Goal: Task Accomplishment & Management: Use online tool/utility

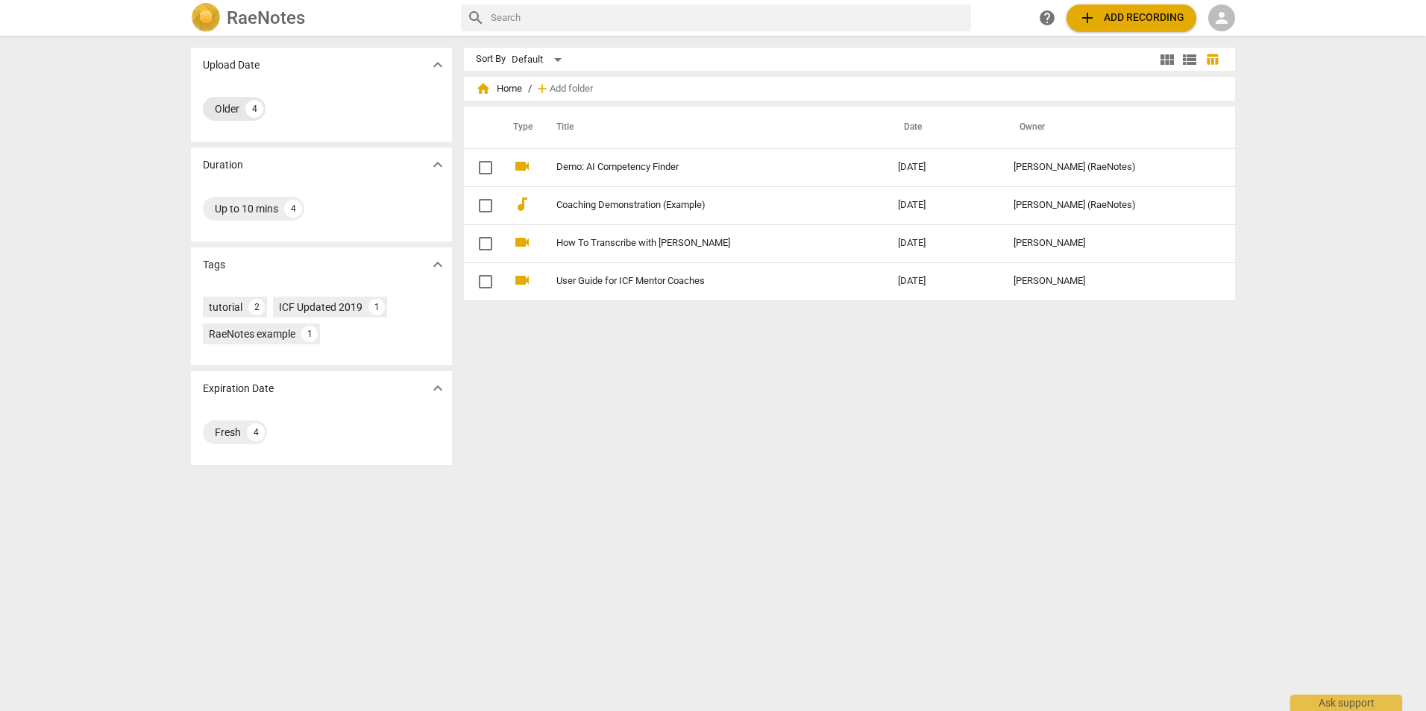
click at [236, 113] on div "Older" at bounding box center [227, 108] width 25 height 15
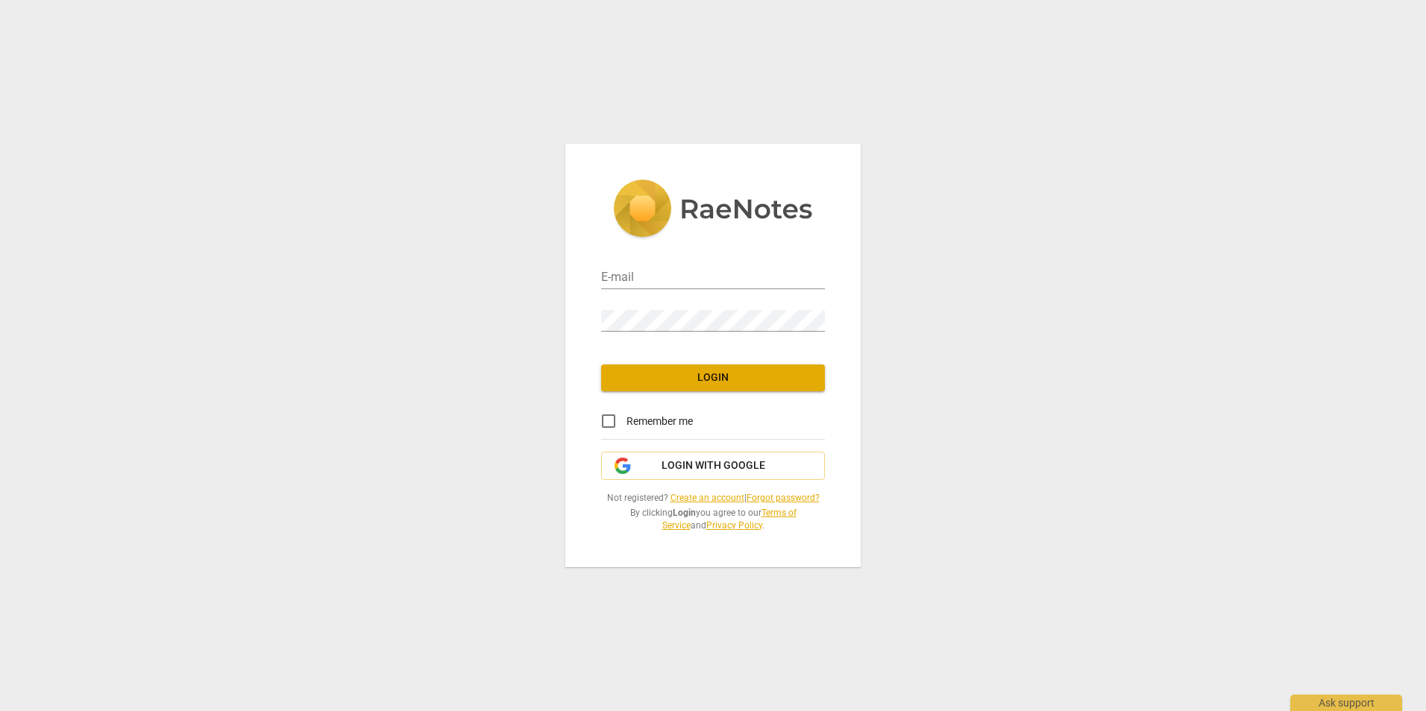
type input "sandracollier222@gmail.com"
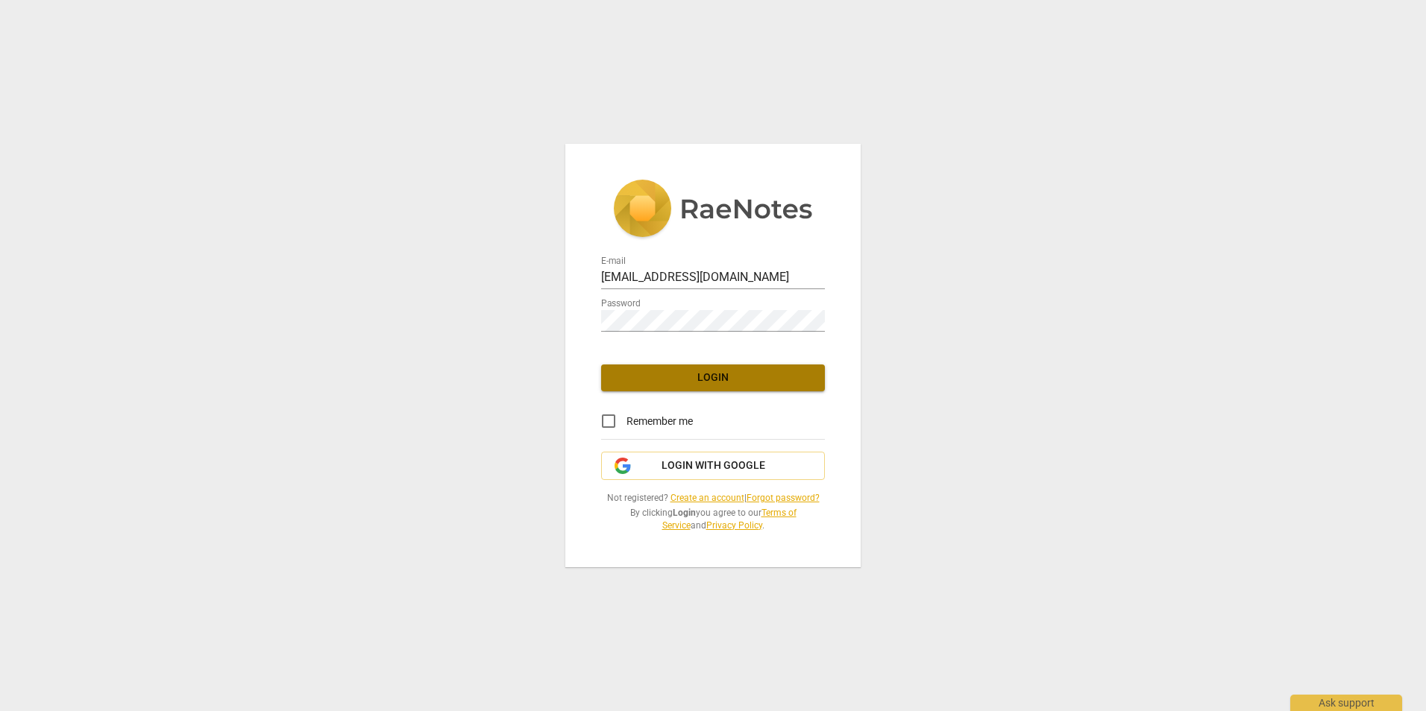
click at [708, 376] on span "Login" at bounding box center [713, 378] width 200 height 15
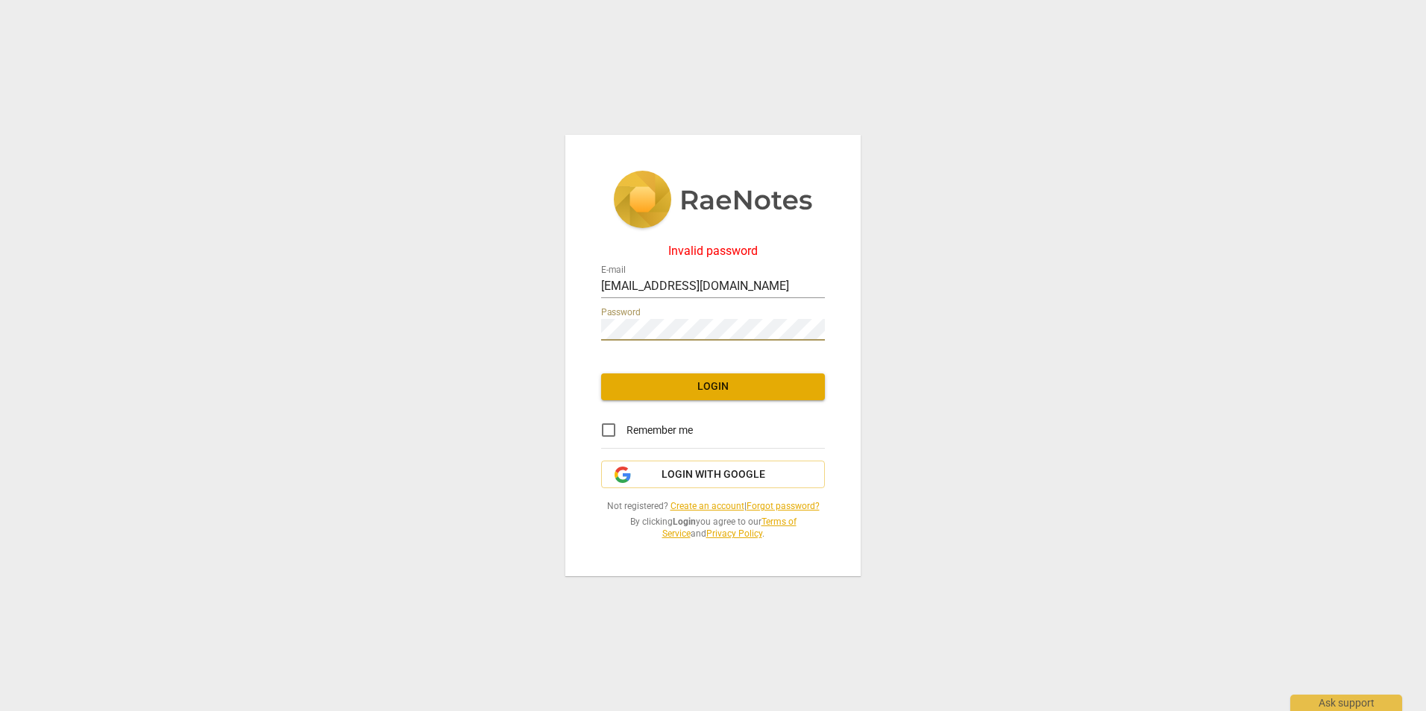
click at [708, 380] on span "Login" at bounding box center [713, 387] width 200 height 15
click at [710, 468] on span "Login with Google" at bounding box center [713, 475] width 104 height 15
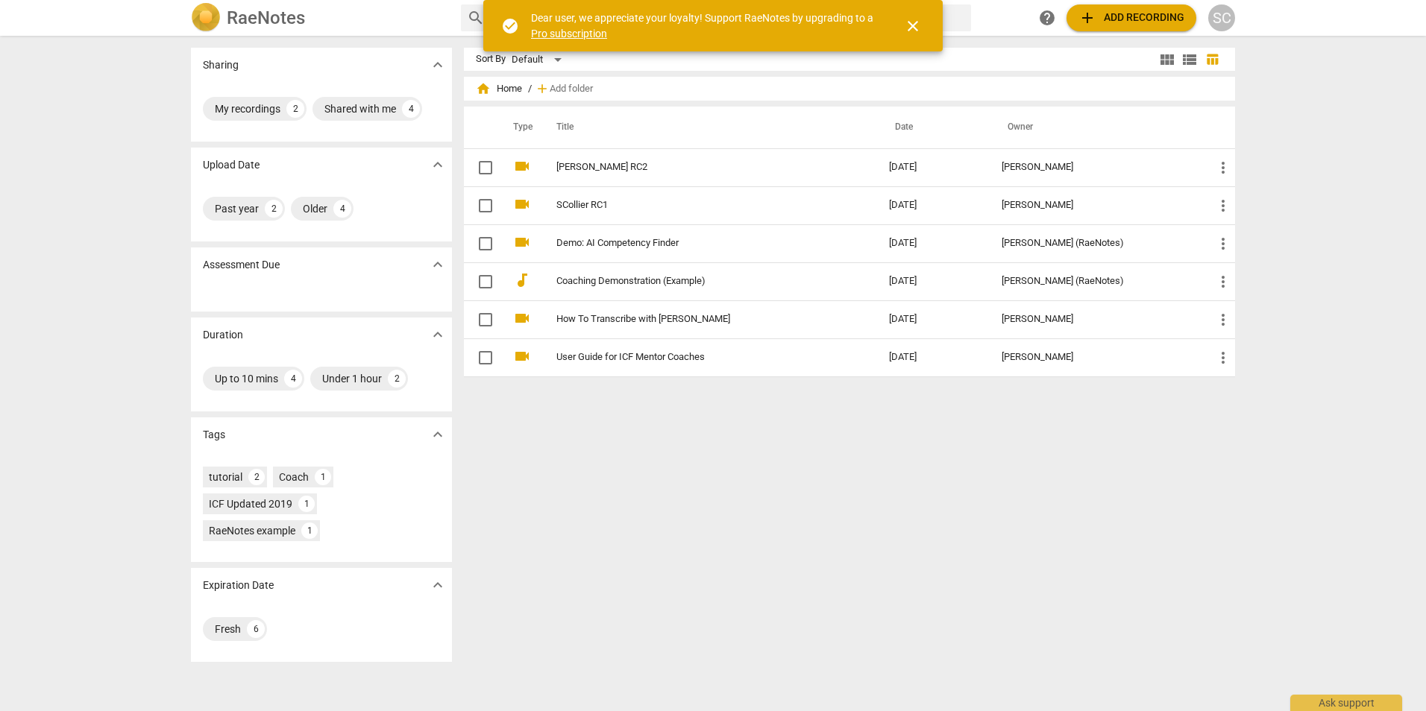
click at [910, 29] on span "close" at bounding box center [913, 26] width 18 height 18
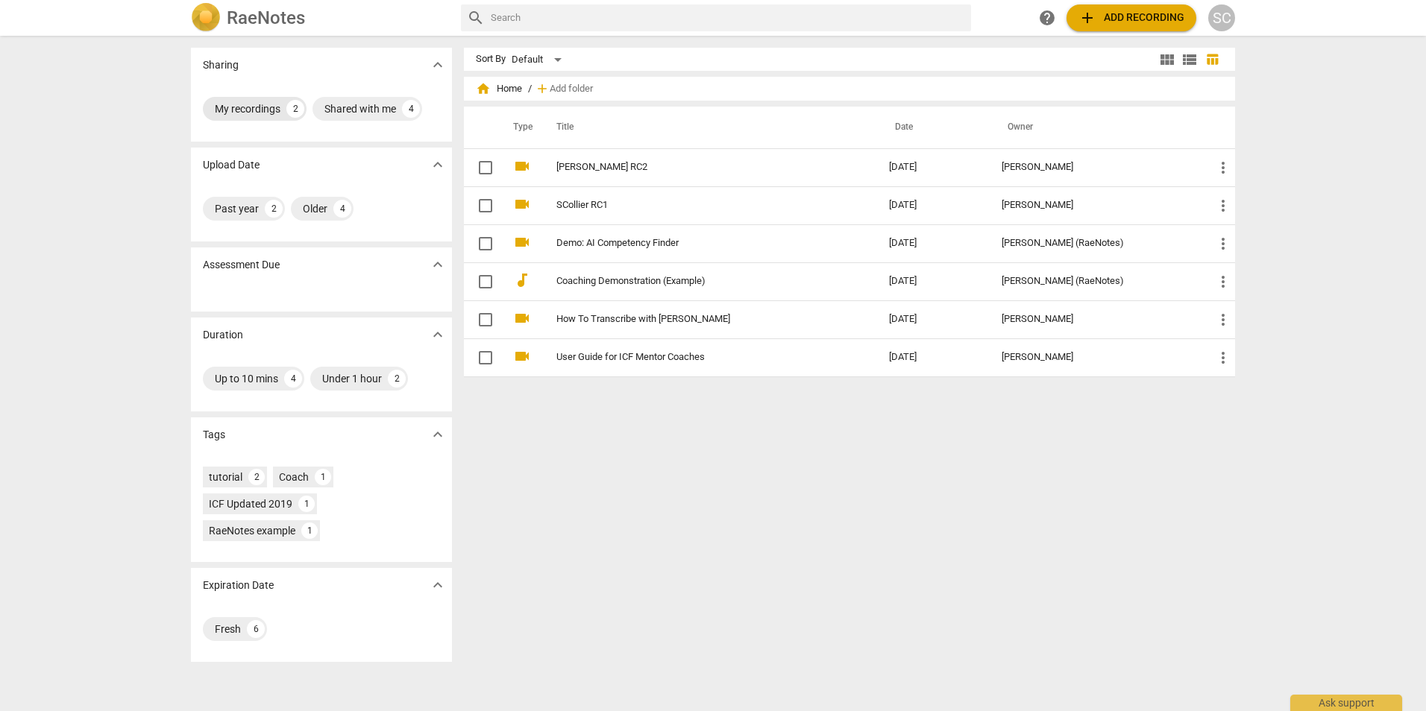
click at [271, 106] on div "My recordings" at bounding box center [248, 108] width 66 height 15
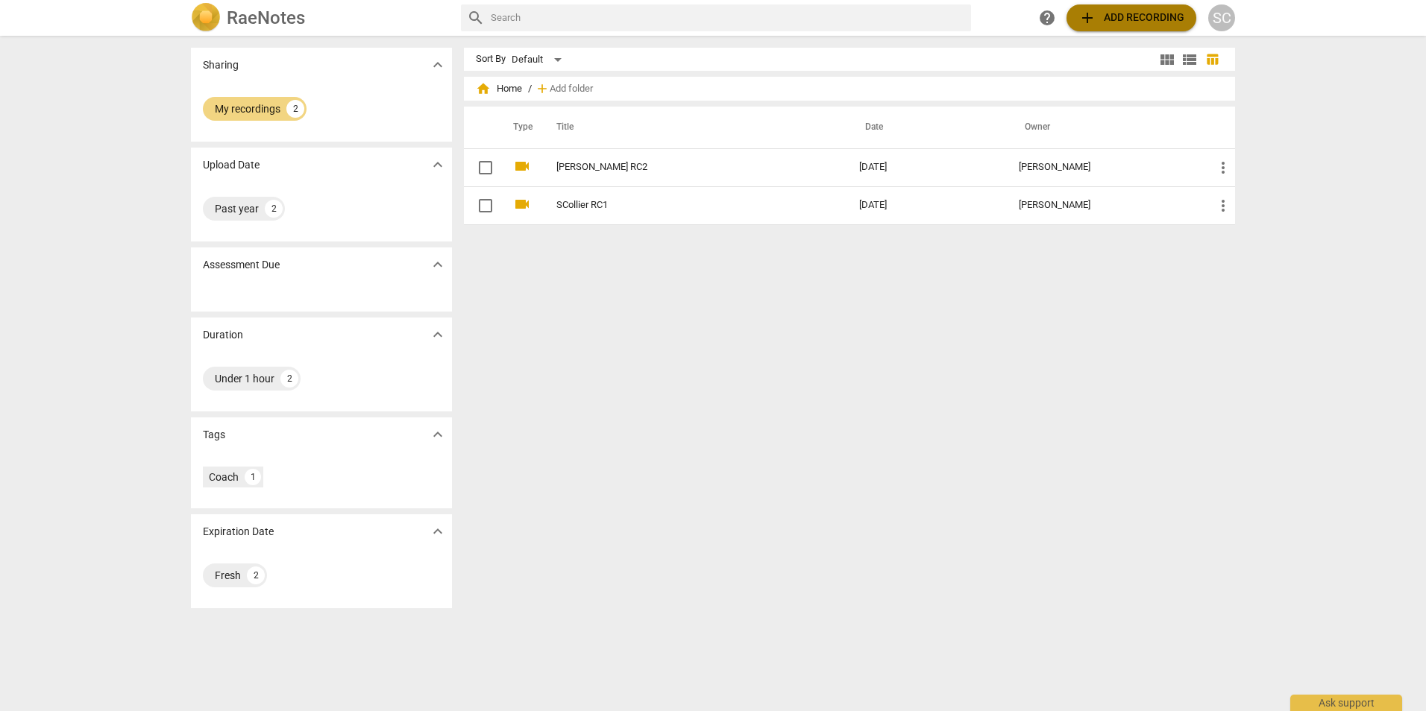
click at [1116, 13] on span "add Add recording" at bounding box center [1131, 18] width 106 height 18
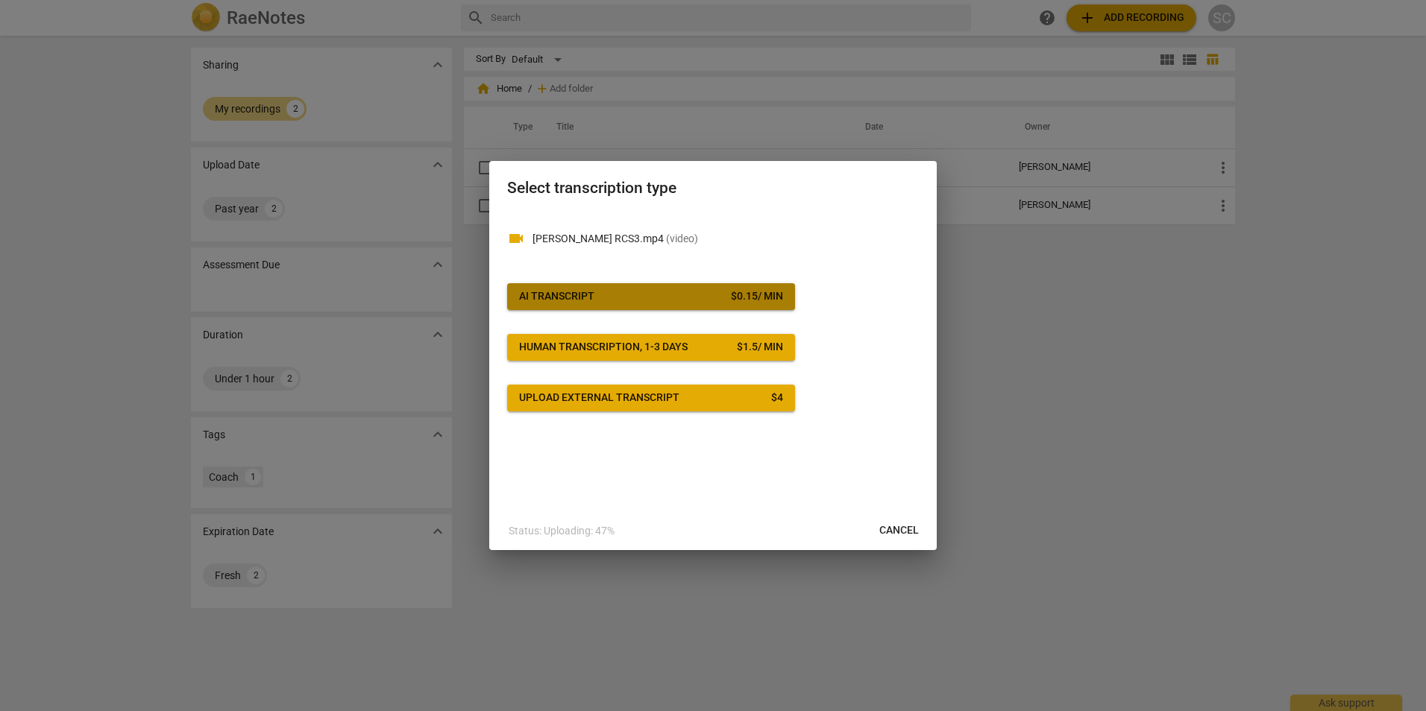
click at [552, 299] on div "AI Transcript" at bounding box center [556, 296] width 75 height 15
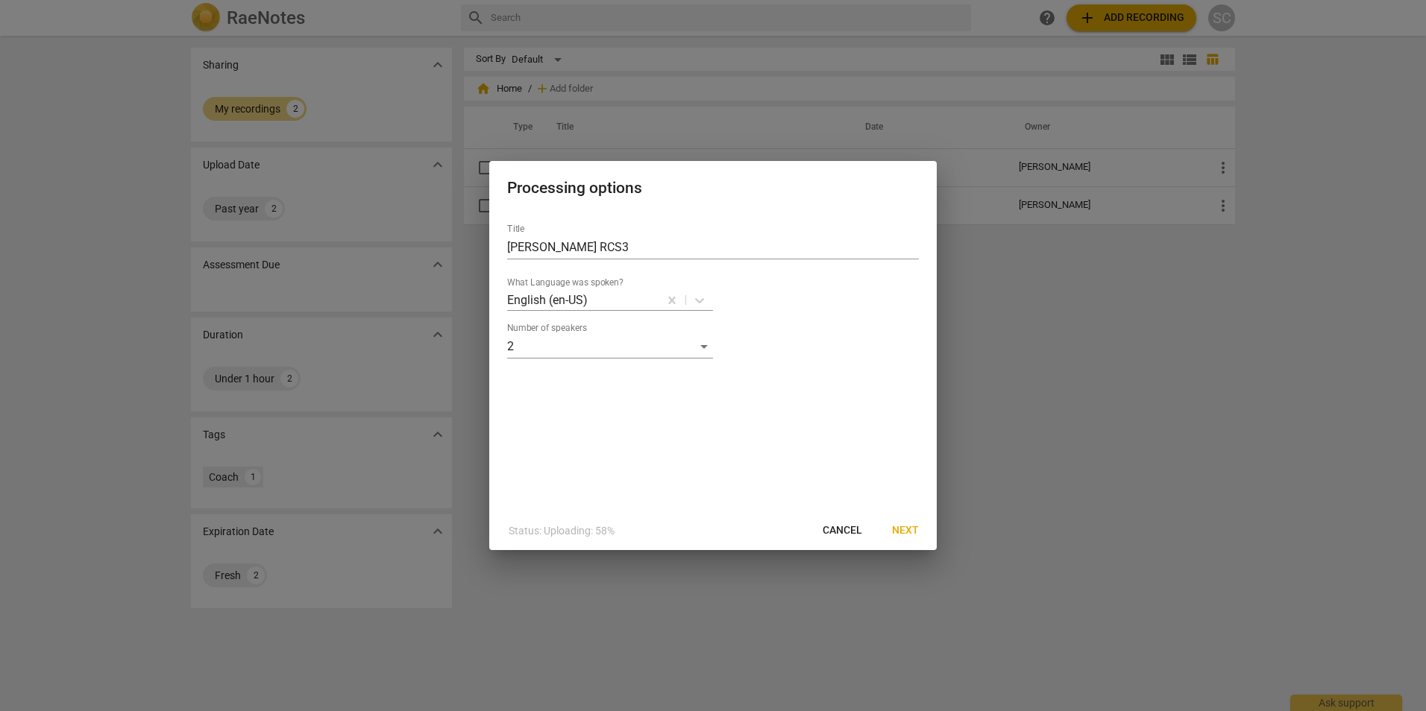
click at [907, 529] on span "Next" at bounding box center [905, 530] width 27 height 15
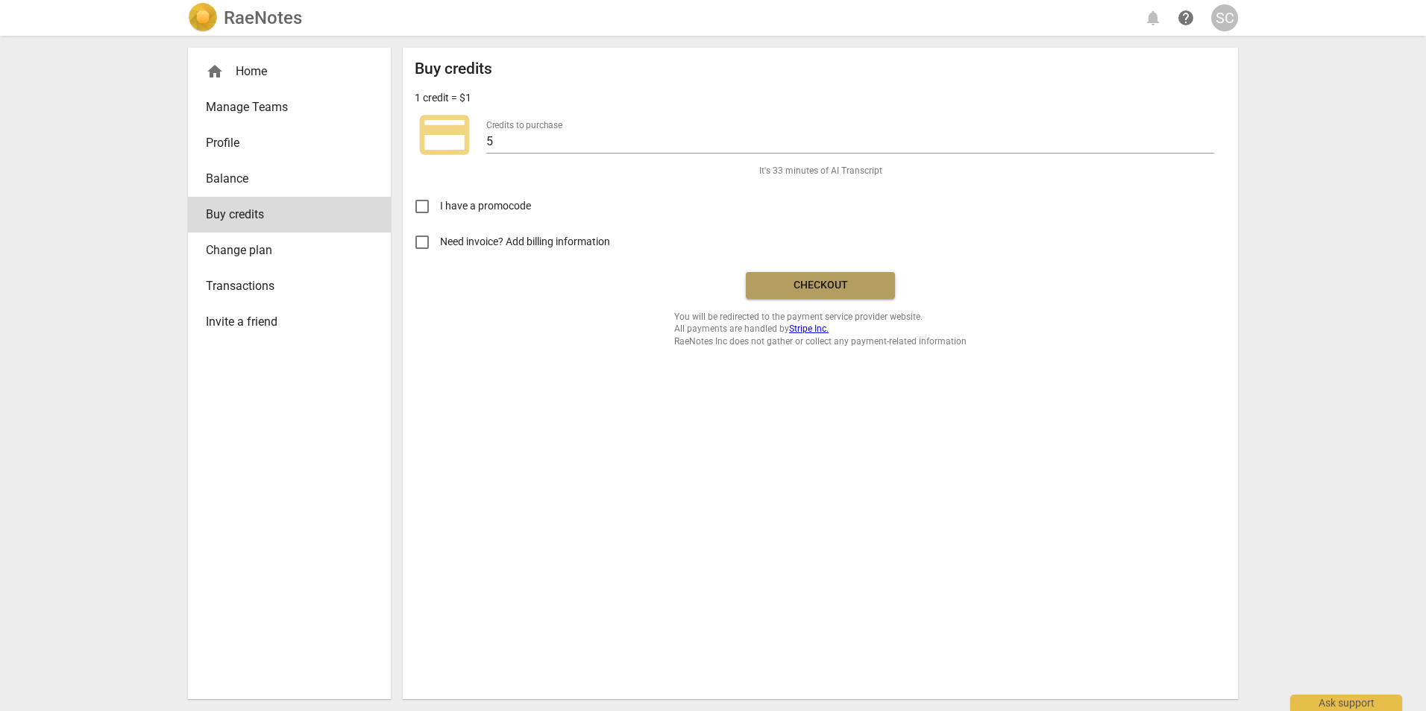
click at [820, 286] on span "Checkout" at bounding box center [820, 285] width 125 height 15
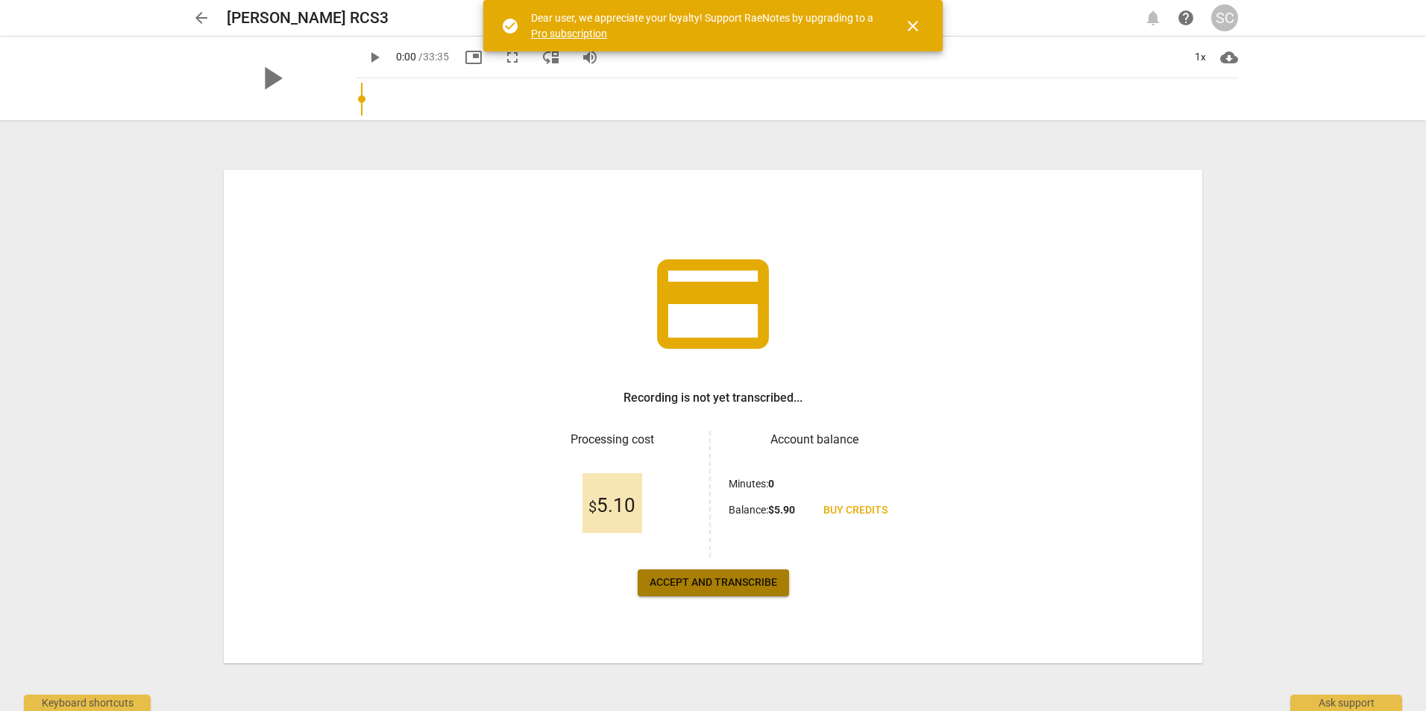
click at [693, 588] on span "Accept and transcribe" at bounding box center [713, 583] width 128 height 15
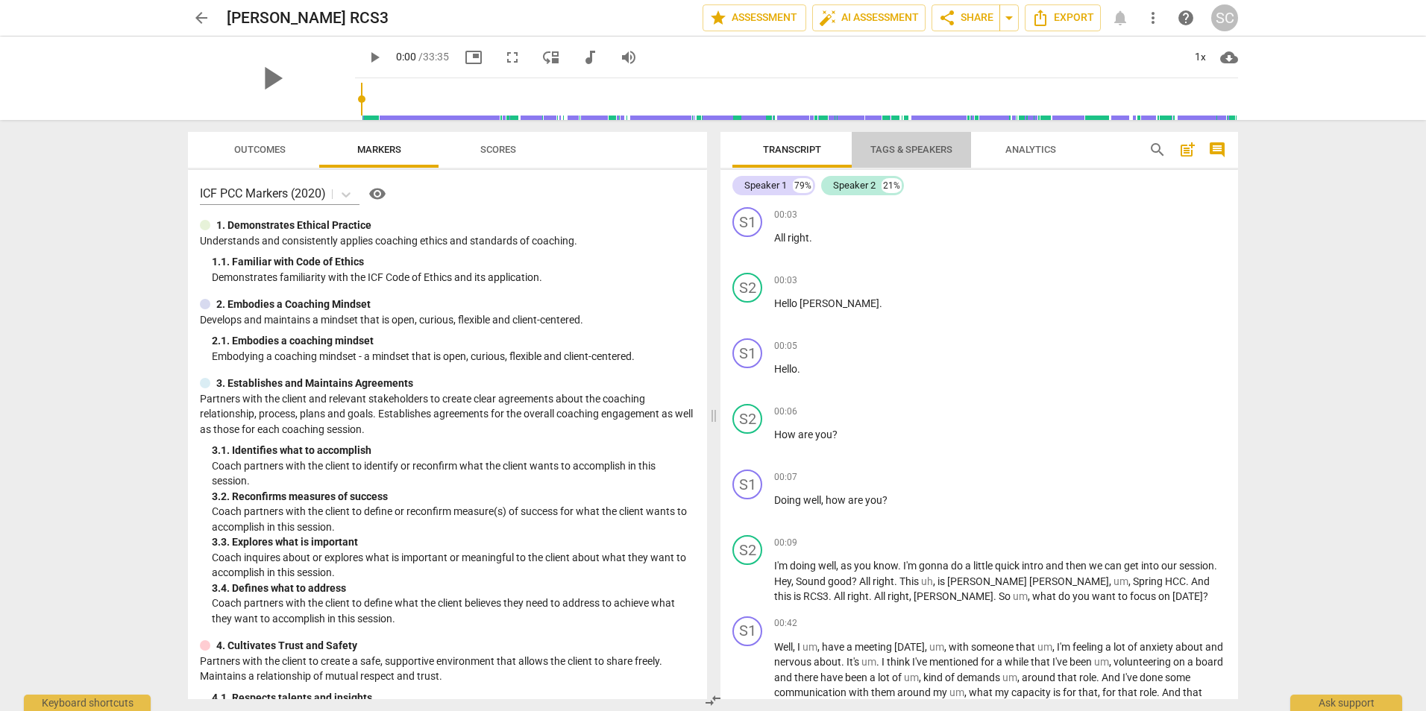
click at [927, 146] on span "Tags & Speakers" at bounding box center [911, 149] width 82 height 11
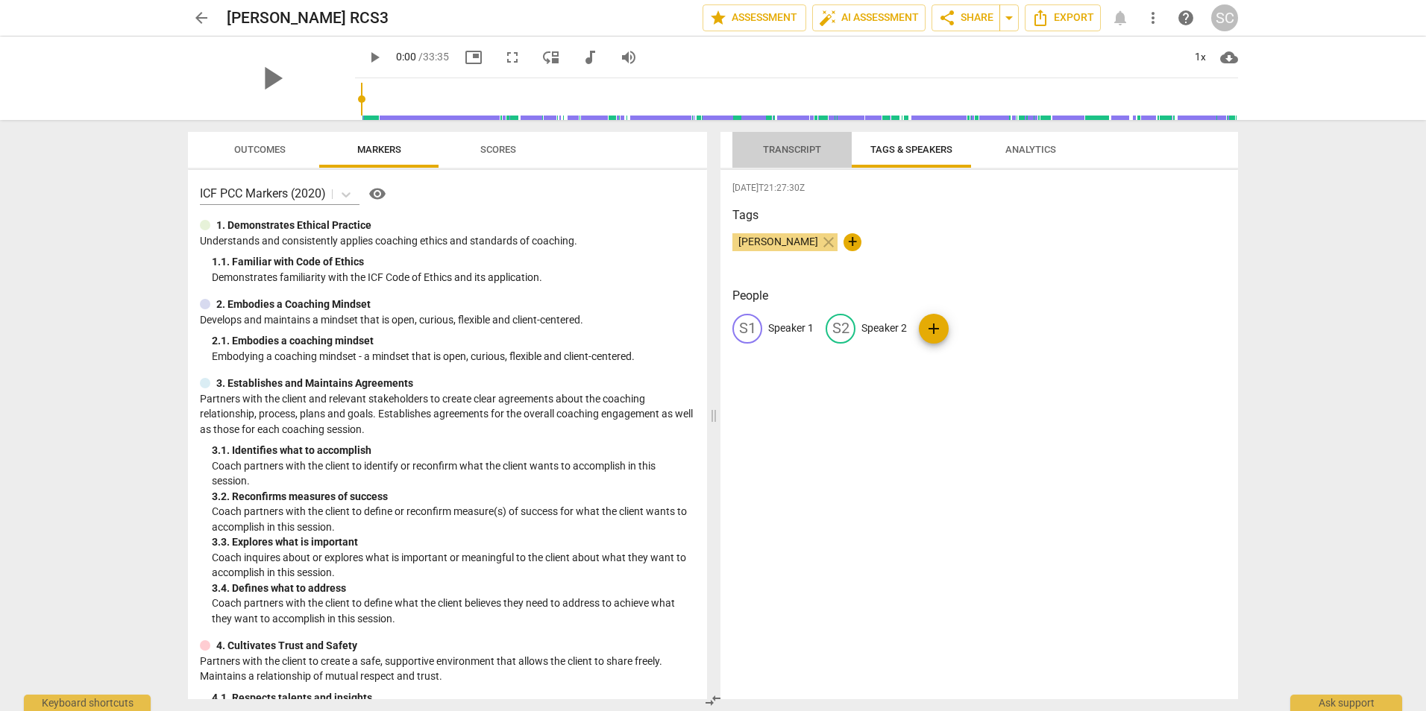
click at [797, 148] on span "Transcript" at bounding box center [792, 149] width 58 height 11
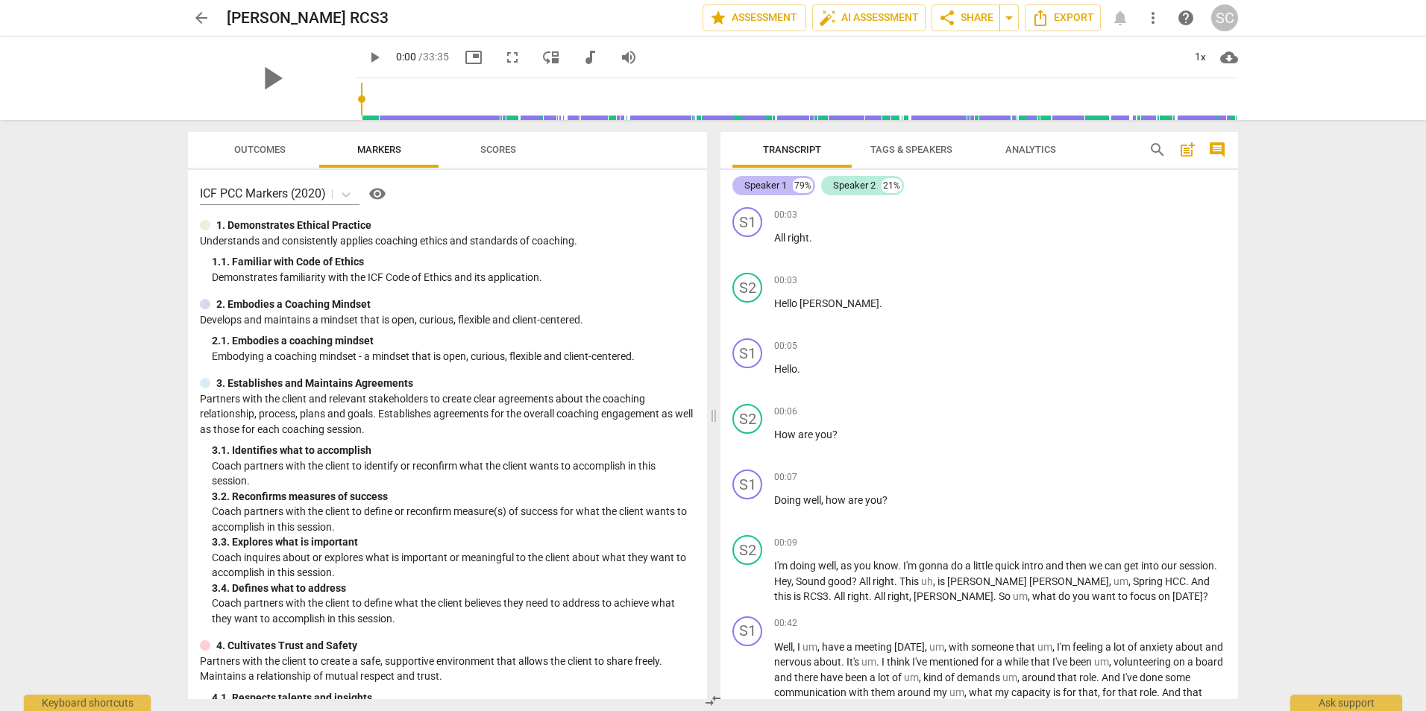
click at [770, 177] on div "Speaker 1 79%" at bounding box center [773, 185] width 83 height 19
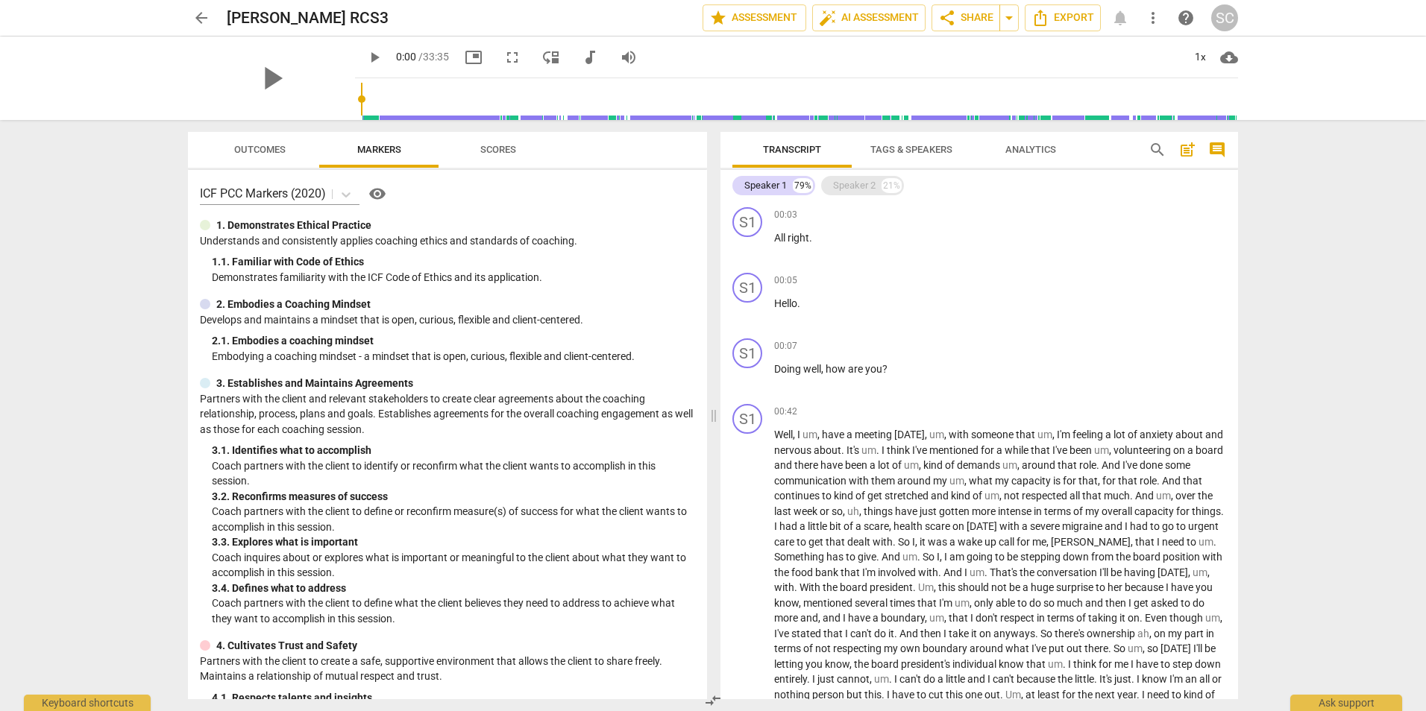
click at [844, 183] on div "Speaker 2" at bounding box center [854, 185] width 43 height 15
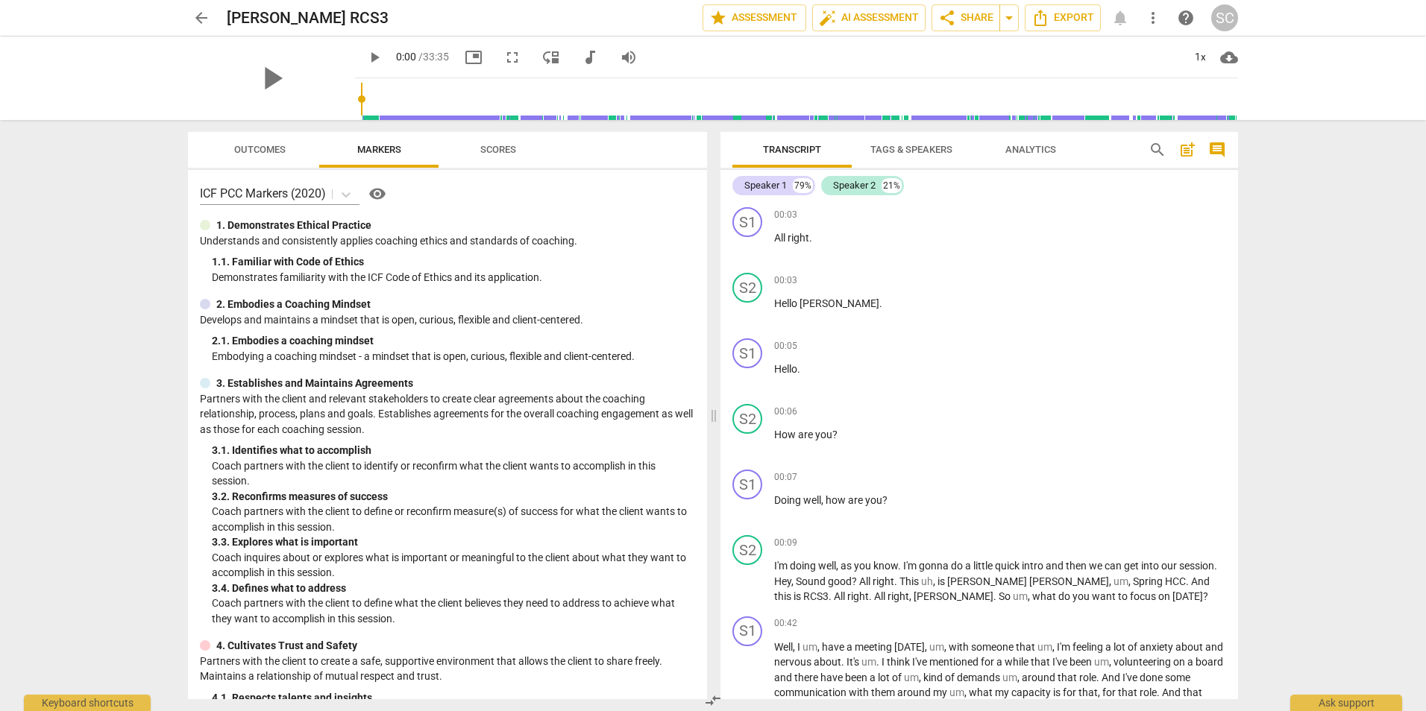
click at [920, 148] on span "Tags & Speakers" at bounding box center [911, 149] width 82 height 11
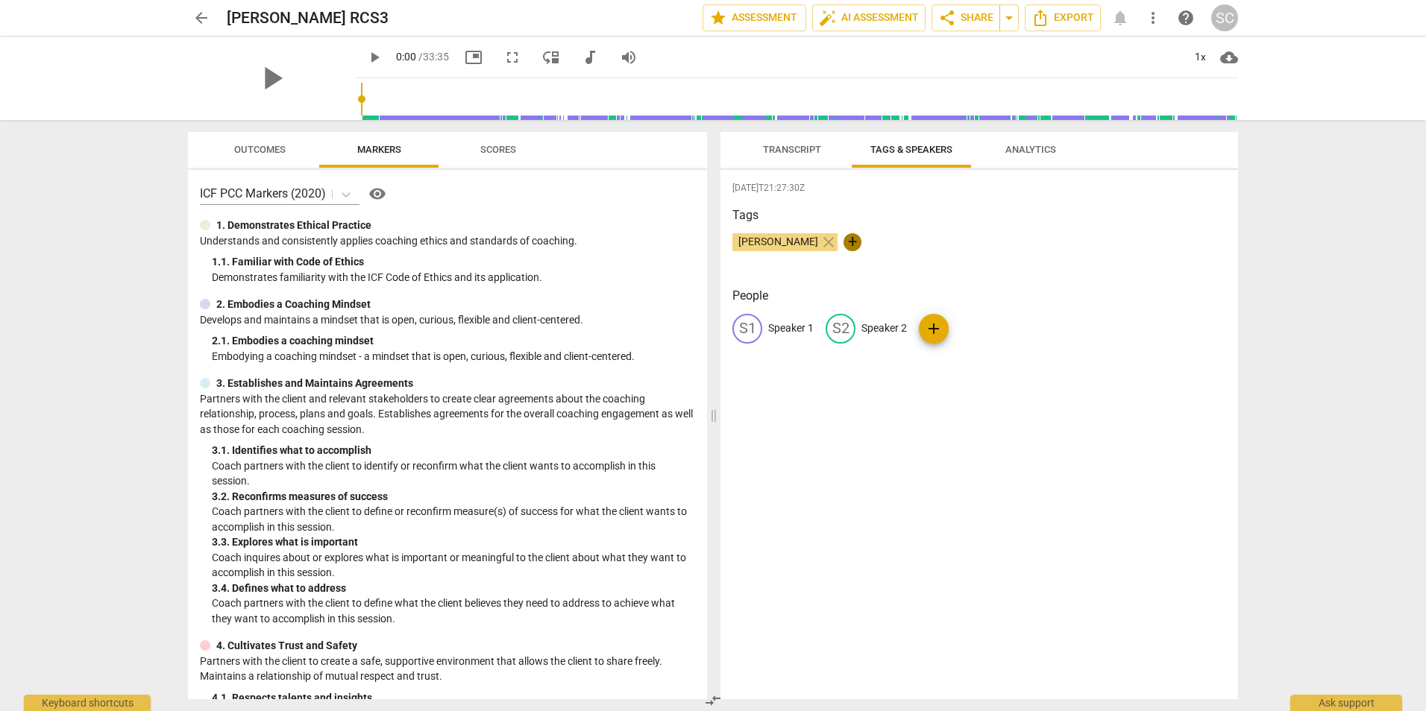
click at [843, 241] on span "+" at bounding box center [852, 242] width 18 height 18
type input "Coach"
click at [787, 270] on div "Tags Sandra Collier close Coach check" at bounding box center [979, 241] width 494 height 69
click at [758, 239] on span "Sandra Collier" at bounding box center [778, 242] width 92 height 12
click at [819, 243] on span "close" at bounding box center [828, 242] width 18 height 18
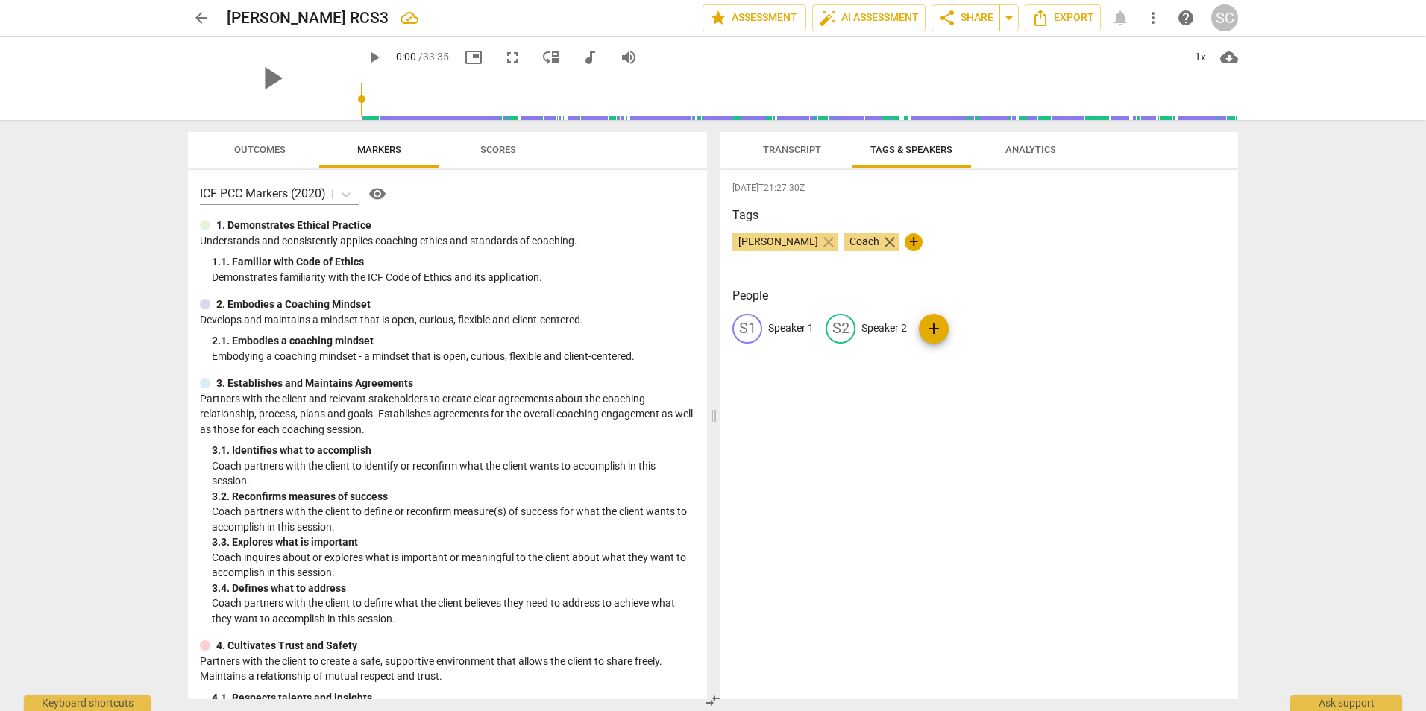
click at [881, 242] on span "close" at bounding box center [890, 242] width 18 height 18
click at [745, 328] on span "edit" at bounding box center [747, 329] width 18 height 18
type input "Client"
click at [932, 327] on span "edit" at bounding box center [937, 329] width 18 height 18
type input "Coach"
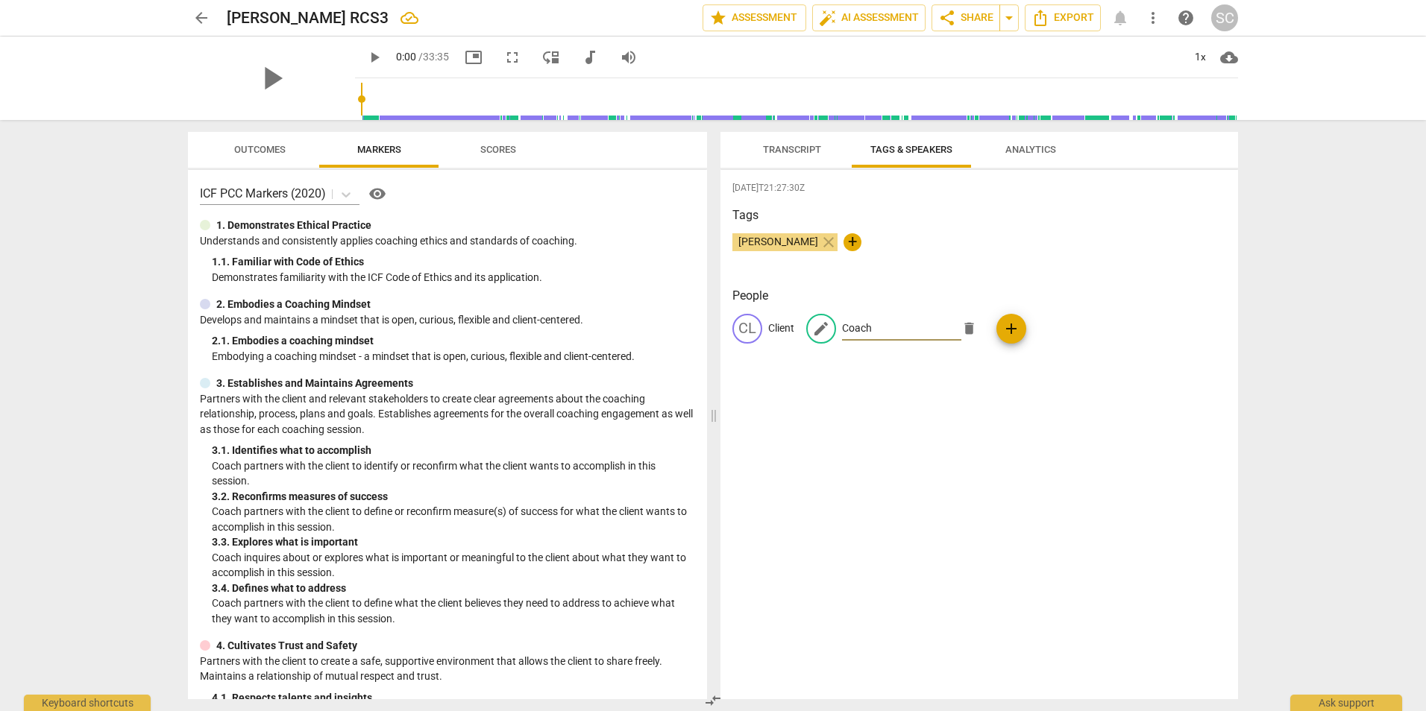
click at [810, 421] on div "2025-10-10T21:27:30Z Tags Sandra Collier close + People CL Client edit Coach de…" at bounding box center [978, 434] width 517 height 529
click at [796, 149] on span "Transcript" at bounding box center [792, 149] width 58 height 11
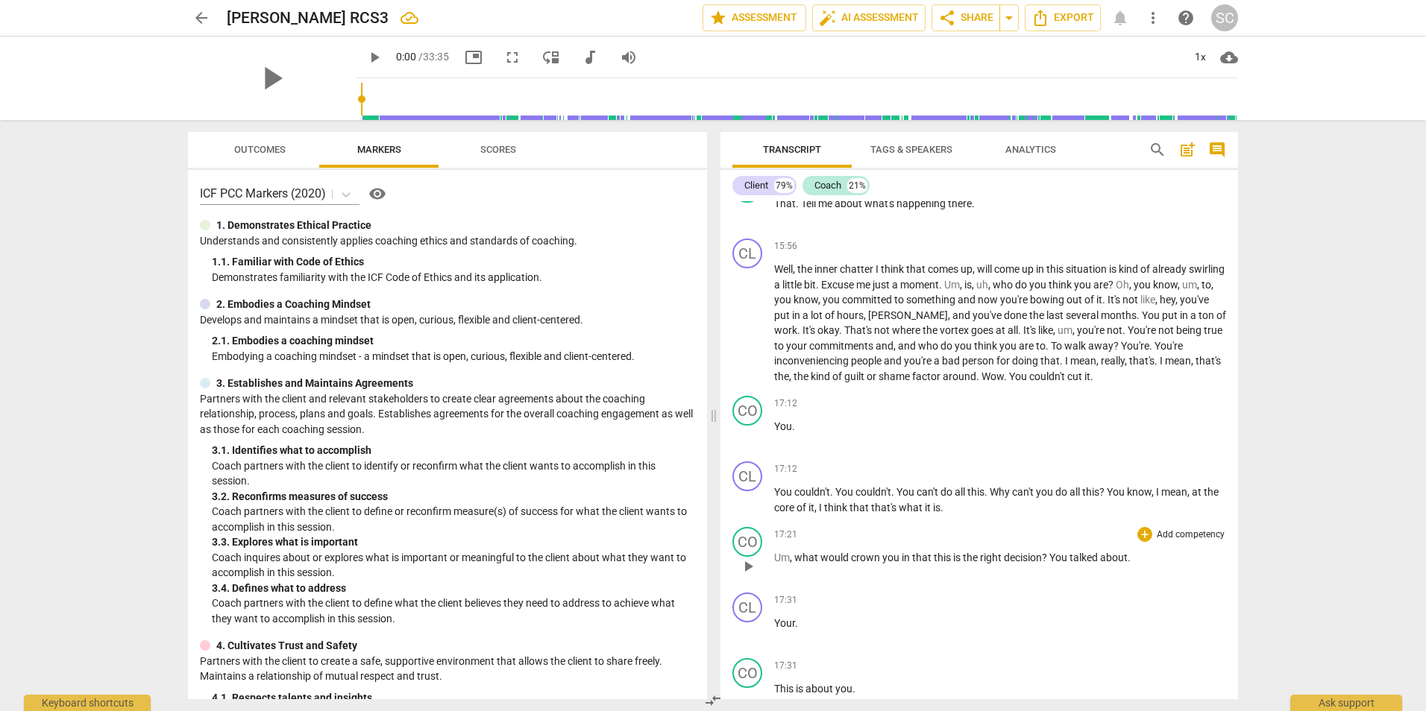
scroll to position [3728, 0]
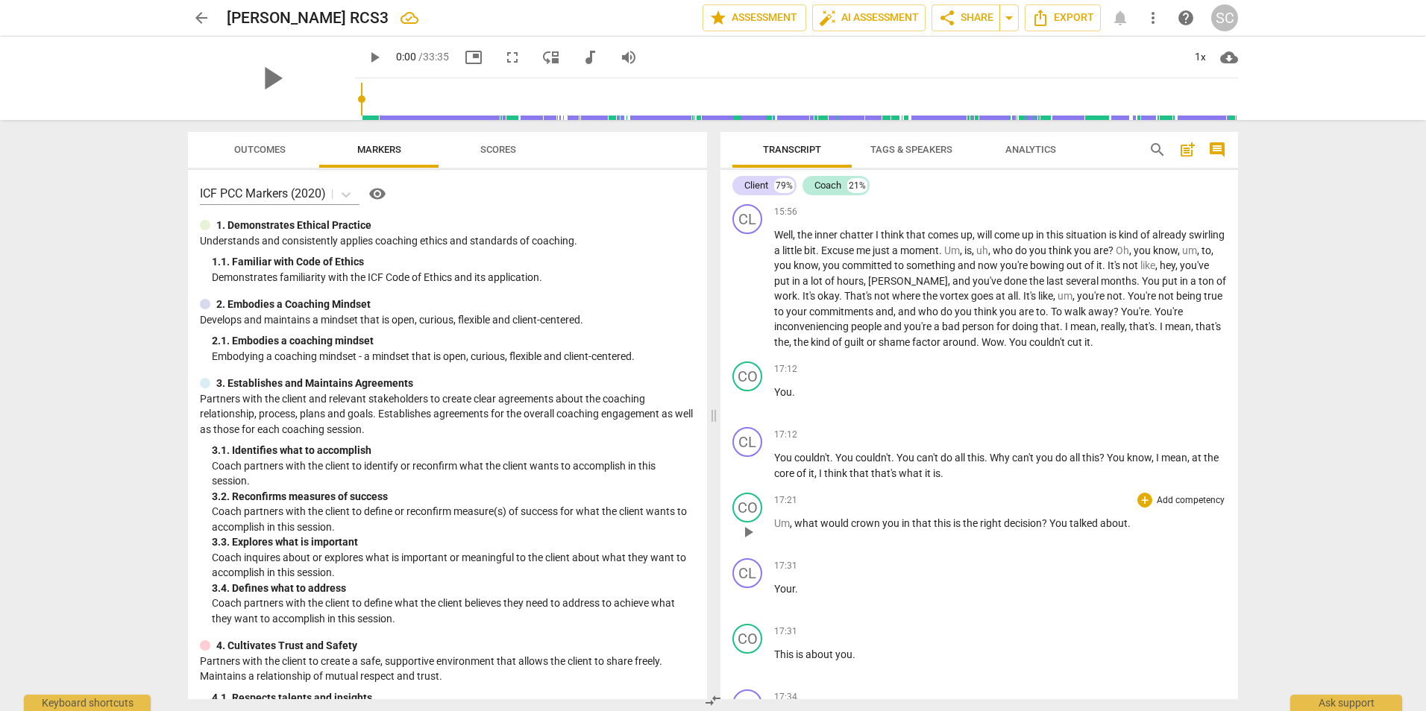
click at [876, 529] on span "crown" at bounding box center [866, 523] width 31 height 12
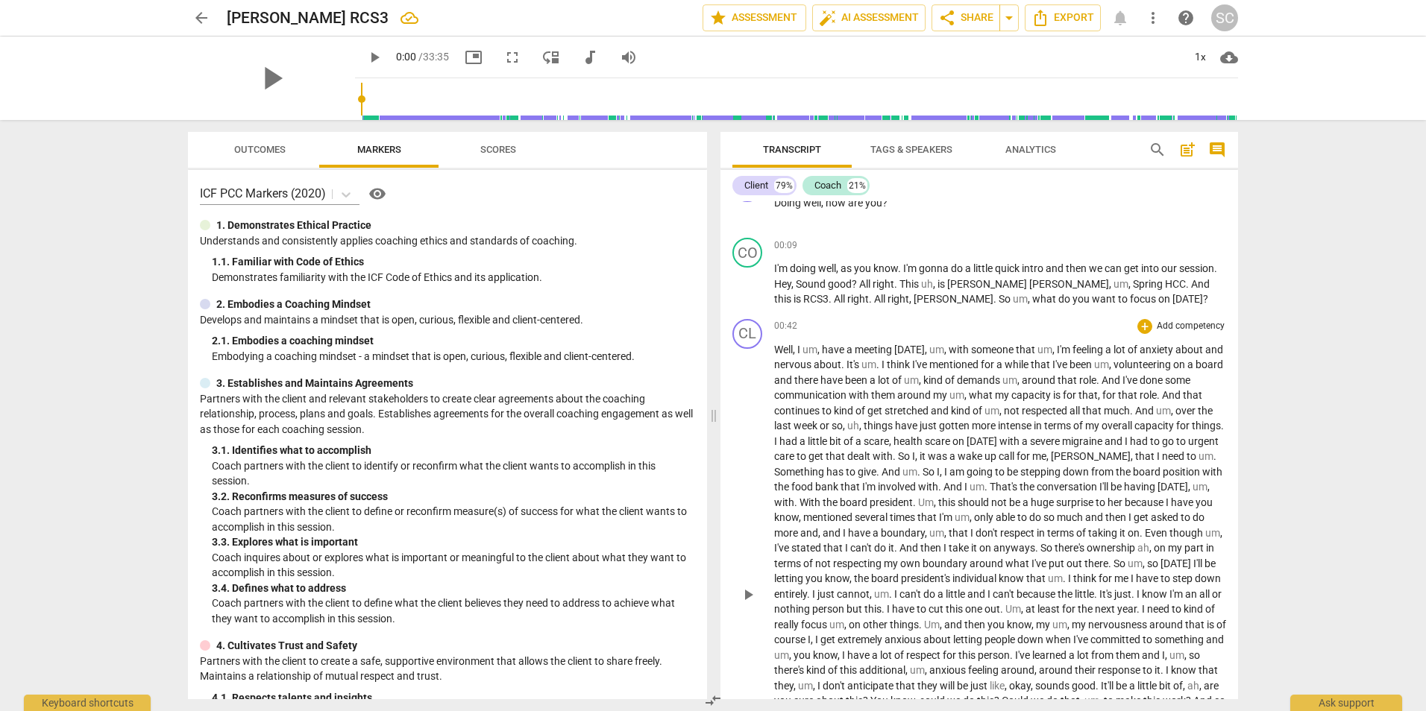
scroll to position [0, 0]
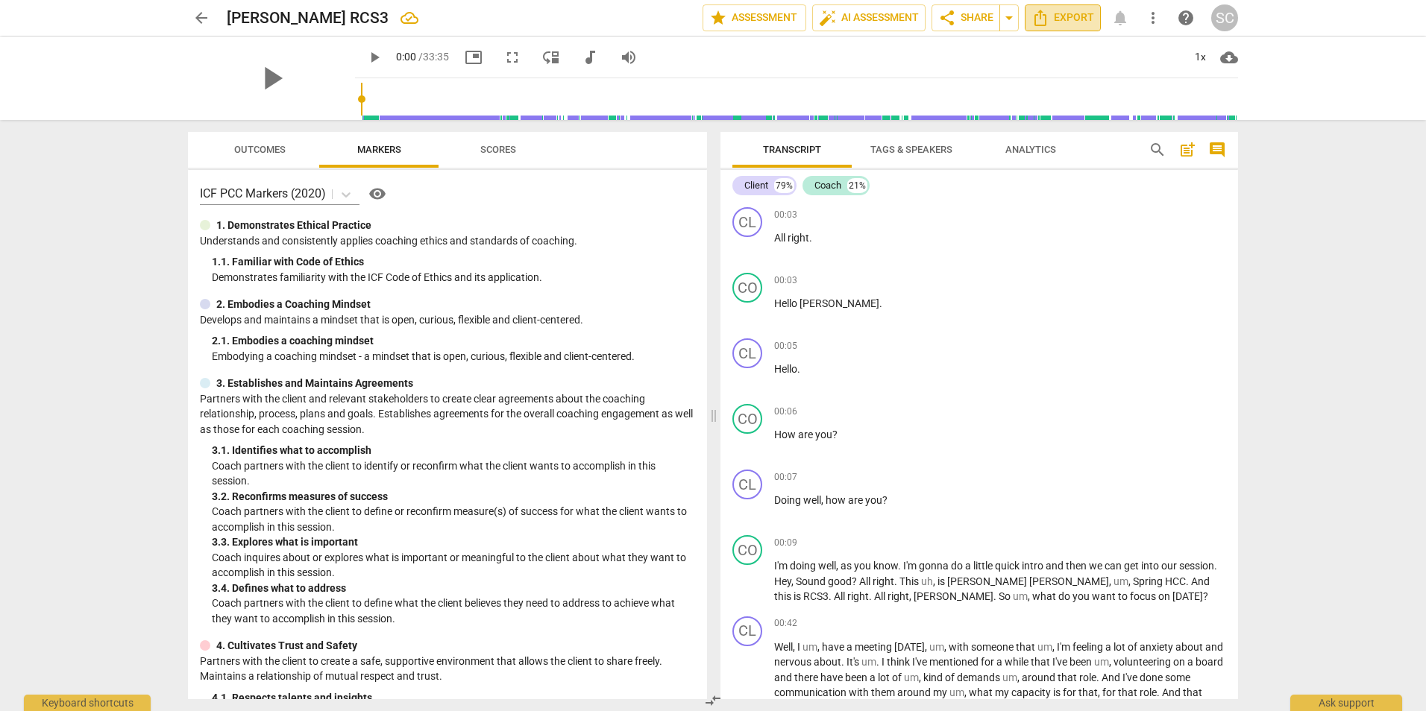
click at [1058, 18] on span "Export" at bounding box center [1062, 18] width 63 height 18
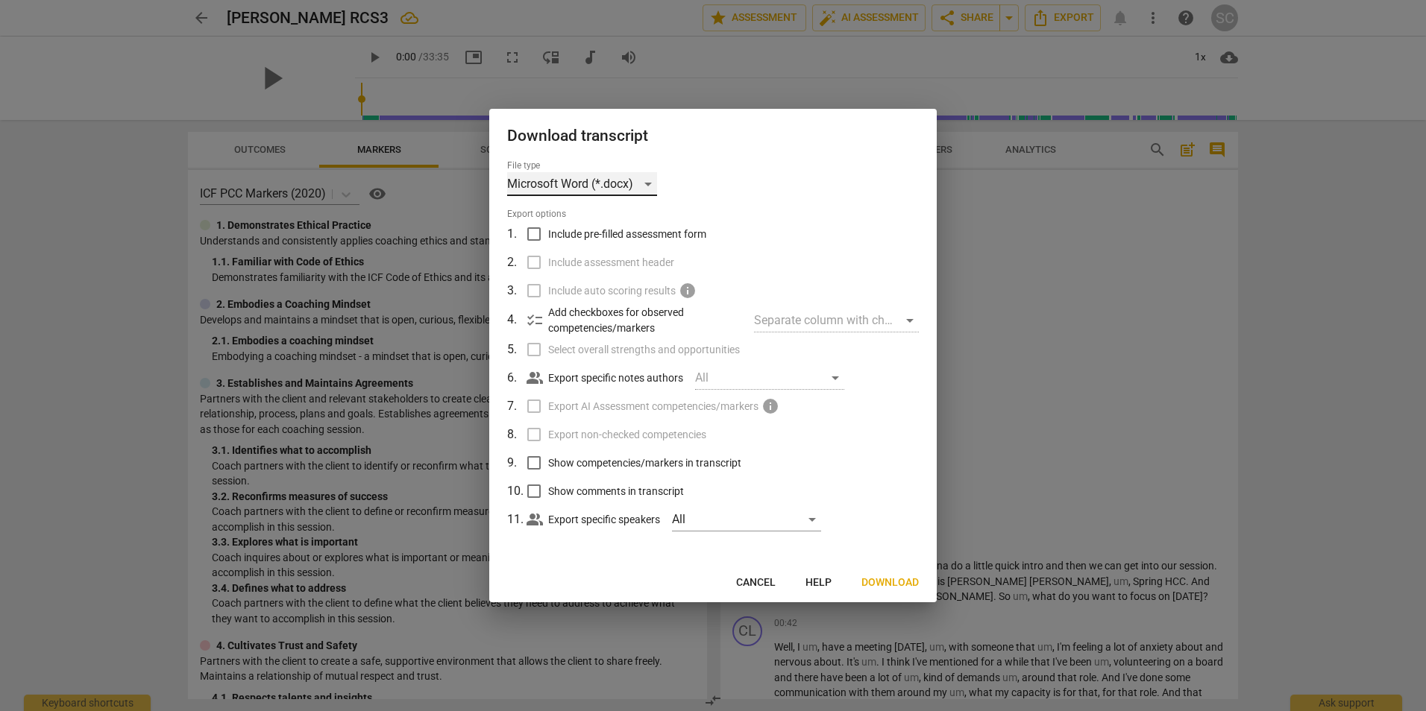
click at [649, 183] on div "Microsoft Word (*.docx)" at bounding box center [582, 184] width 150 height 24
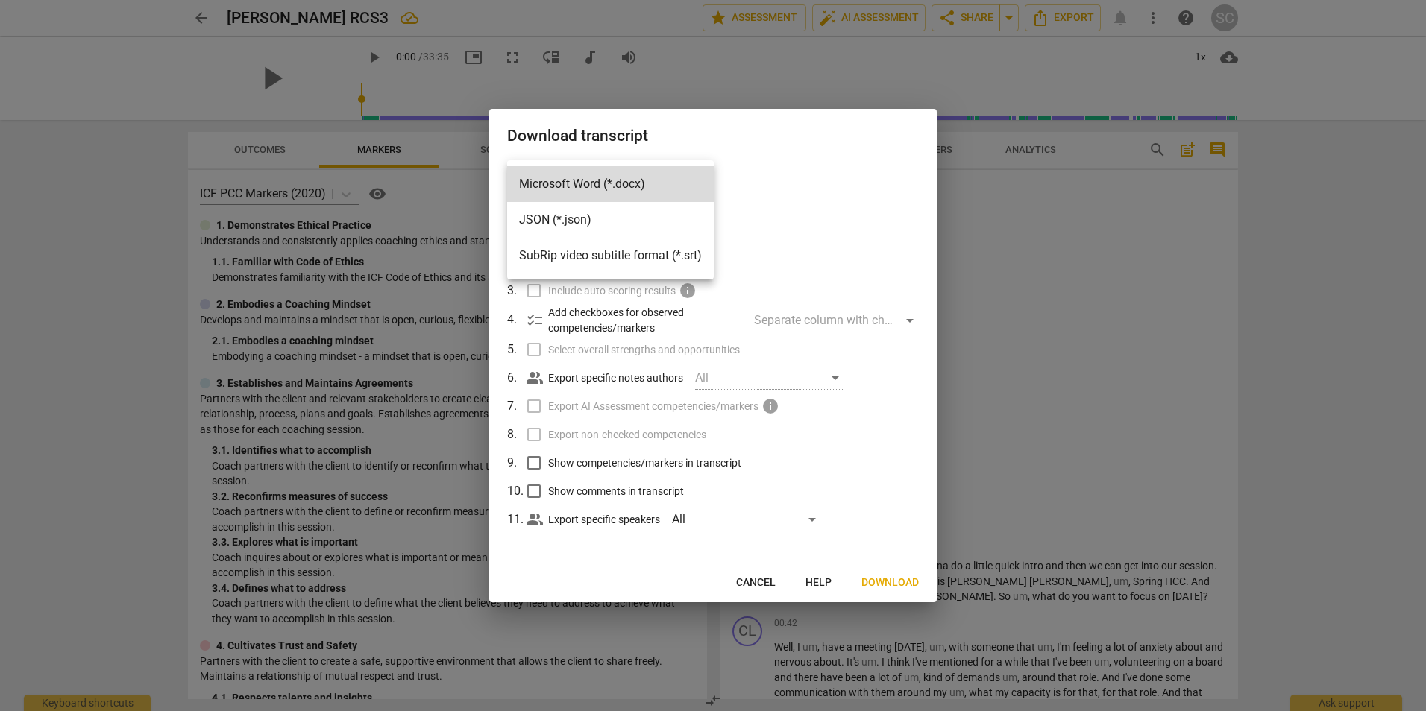
click at [778, 163] on div at bounding box center [713, 355] width 1426 height 711
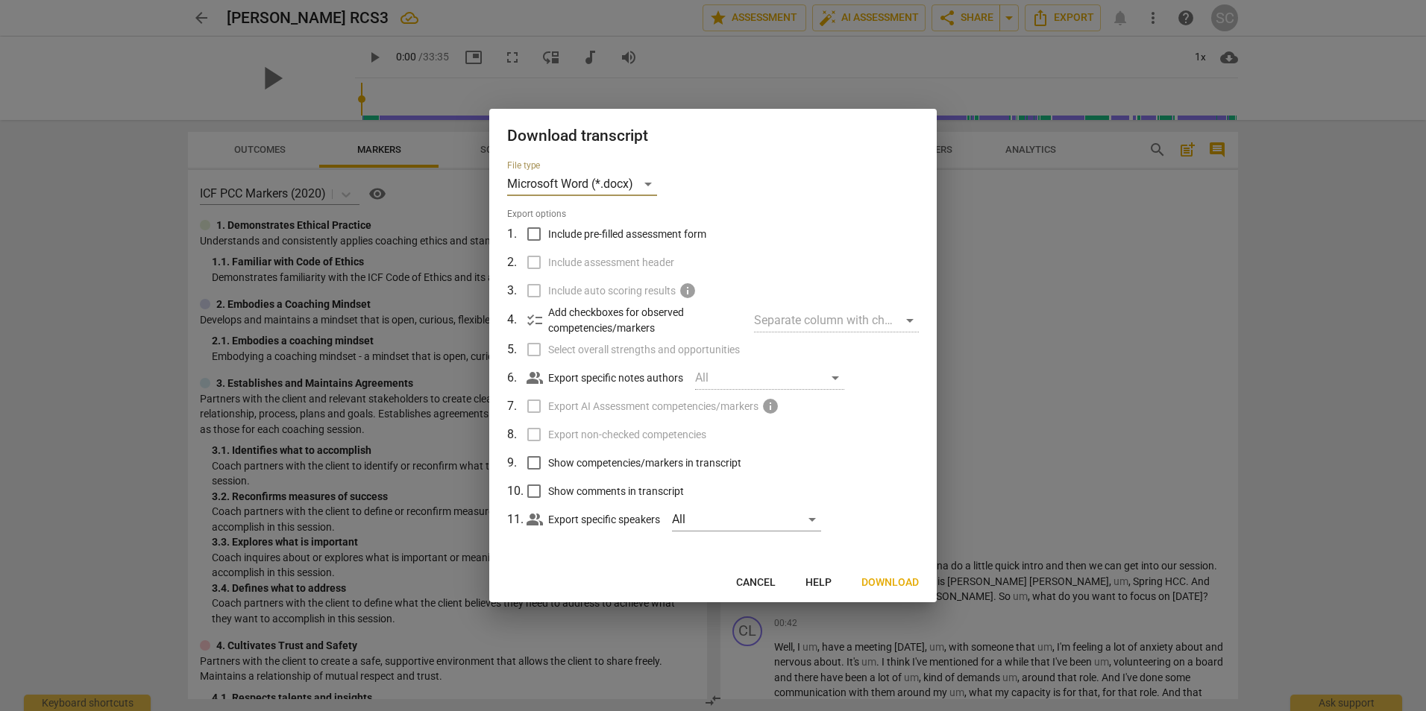
click at [766, 582] on span "Cancel" at bounding box center [756, 583] width 40 height 15
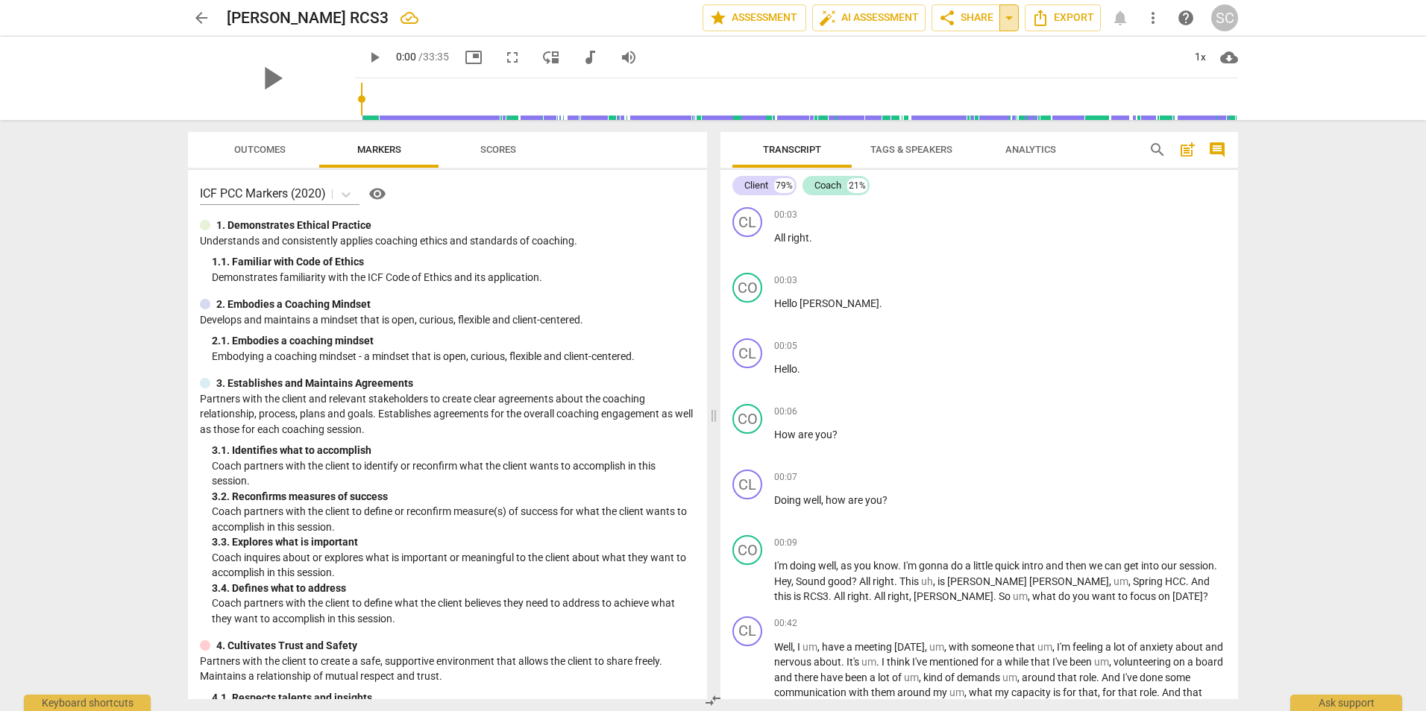
click at [1011, 16] on span "arrow_drop_down" at bounding box center [1009, 18] width 18 height 18
click at [1081, 18] on span "Export" at bounding box center [1062, 18] width 63 height 18
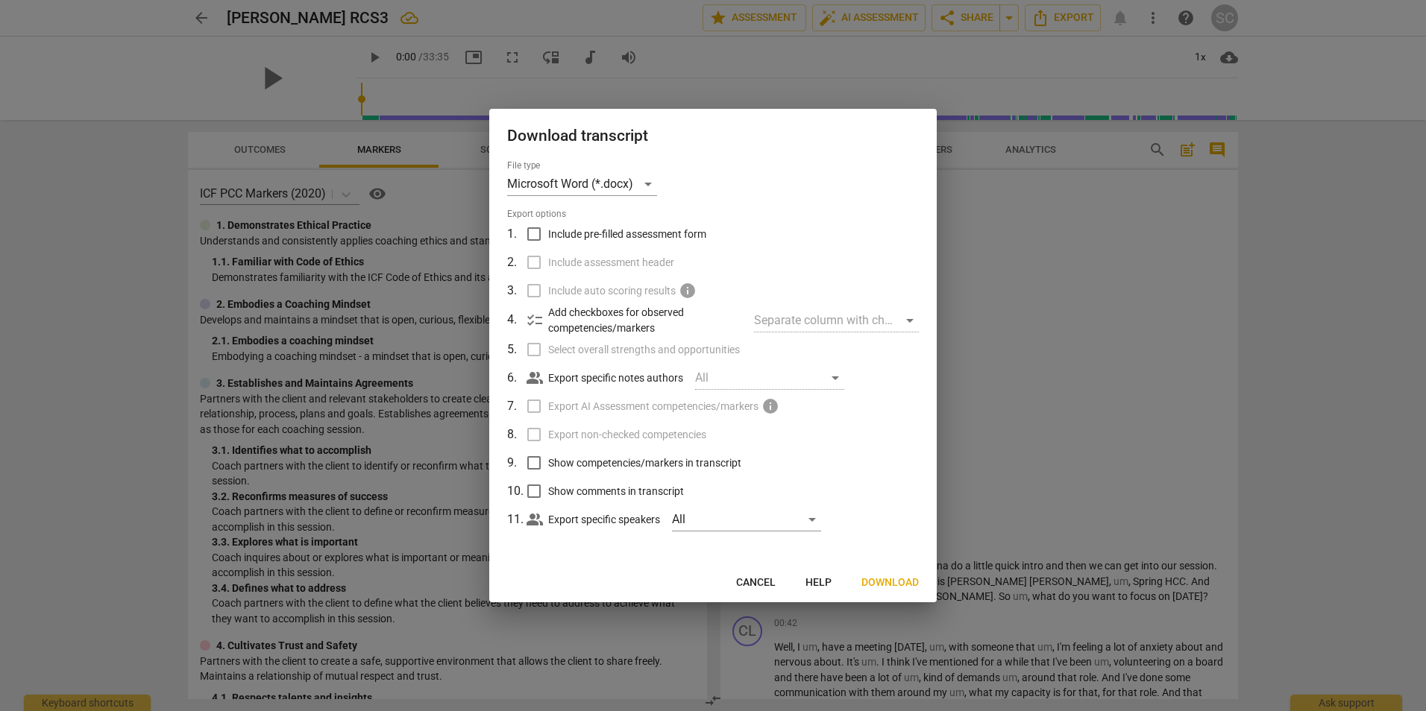
click at [881, 582] on span "Download" at bounding box center [889, 583] width 57 height 15
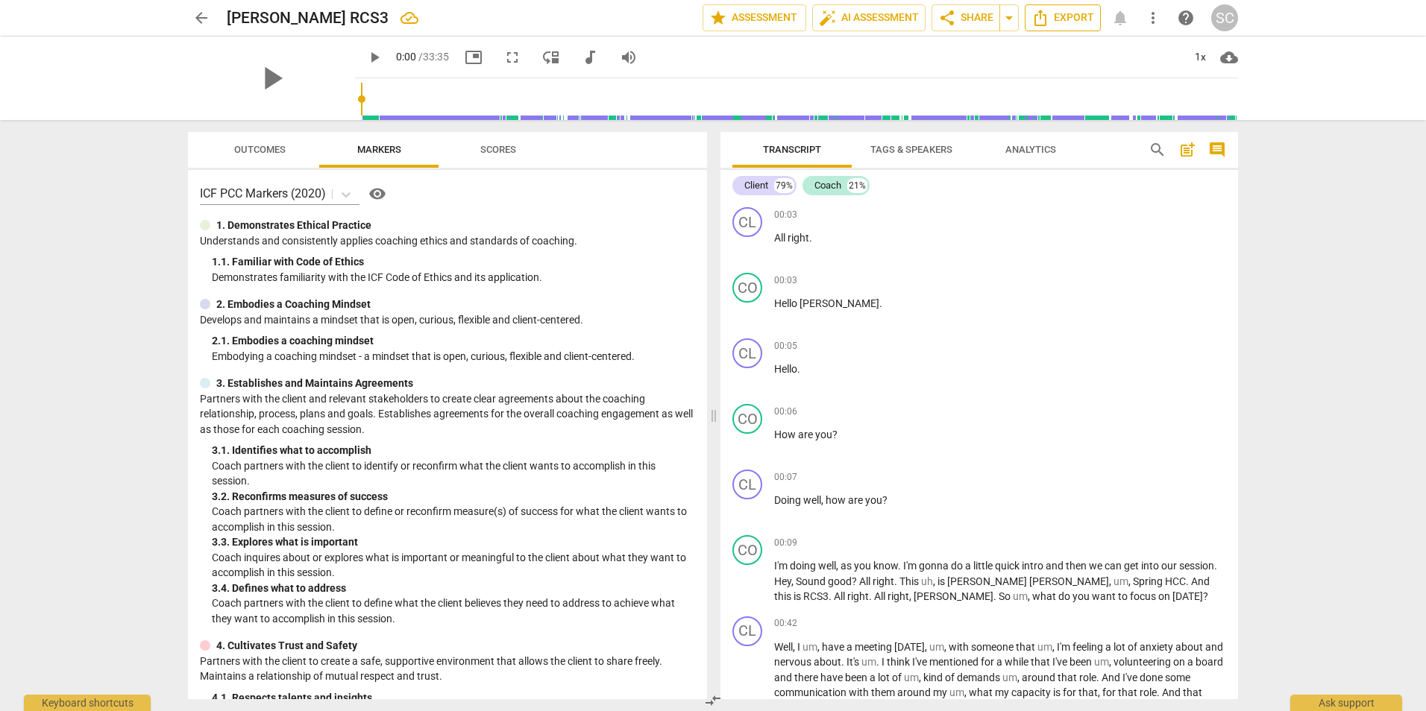
click at [1066, 15] on span "Export" at bounding box center [1062, 18] width 63 height 18
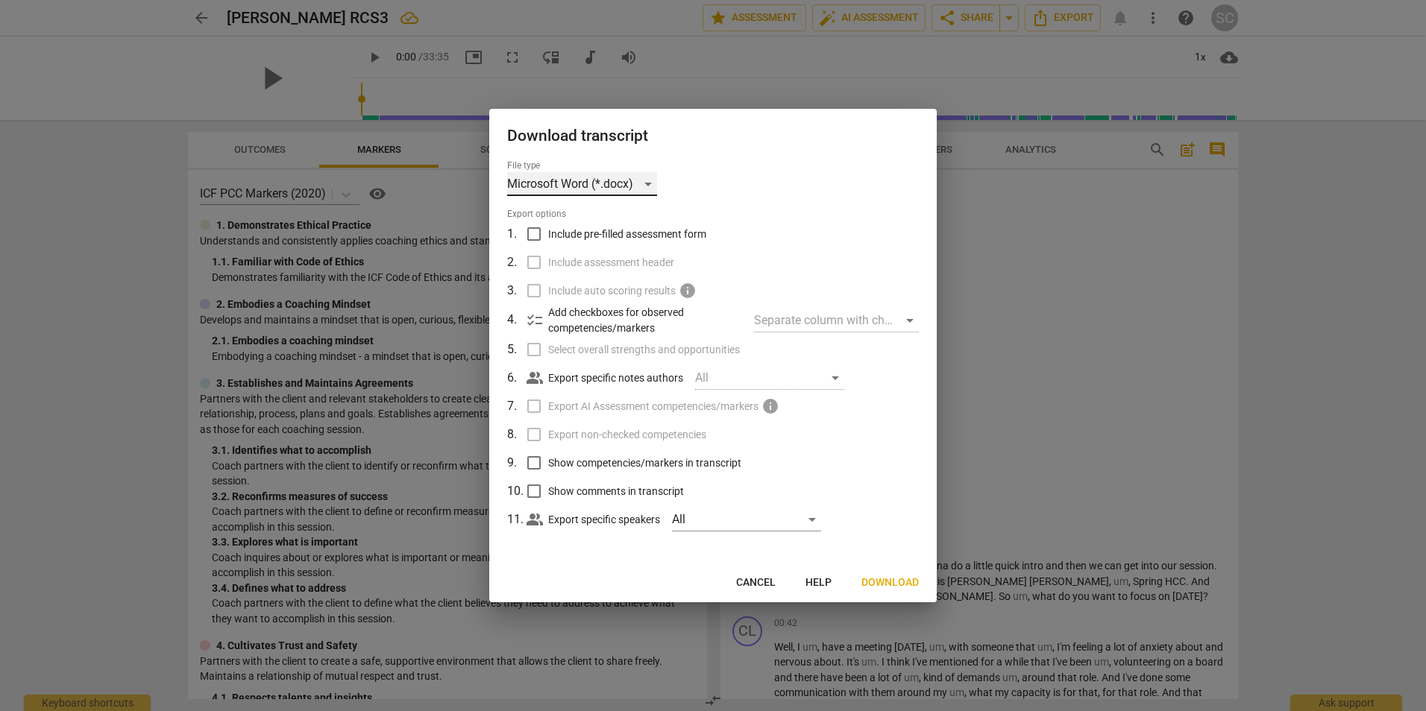
click at [652, 183] on div "Microsoft Word (*.docx)" at bounding box center [582, 184] width 150 height 24
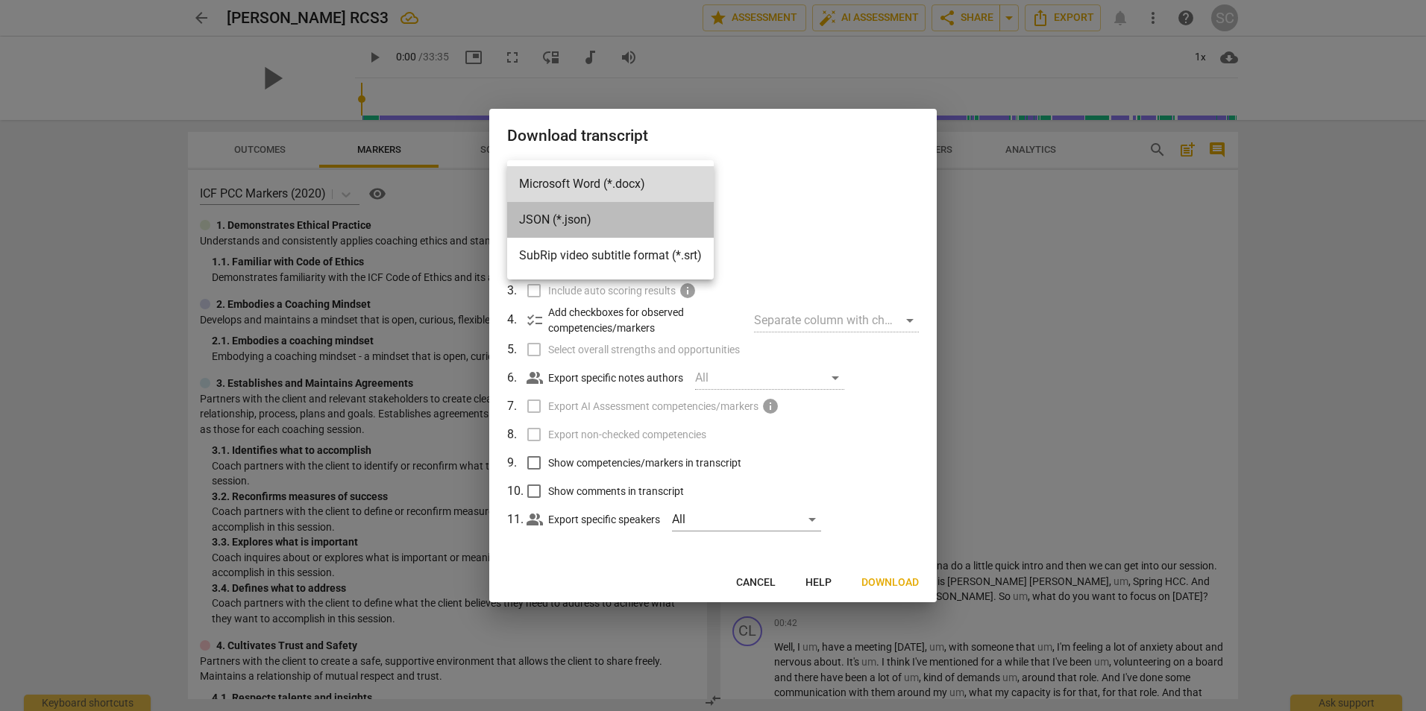
click at [539, 220] on li "JSON (*.json)" at bounding box center [610, 220] width 207 height 36
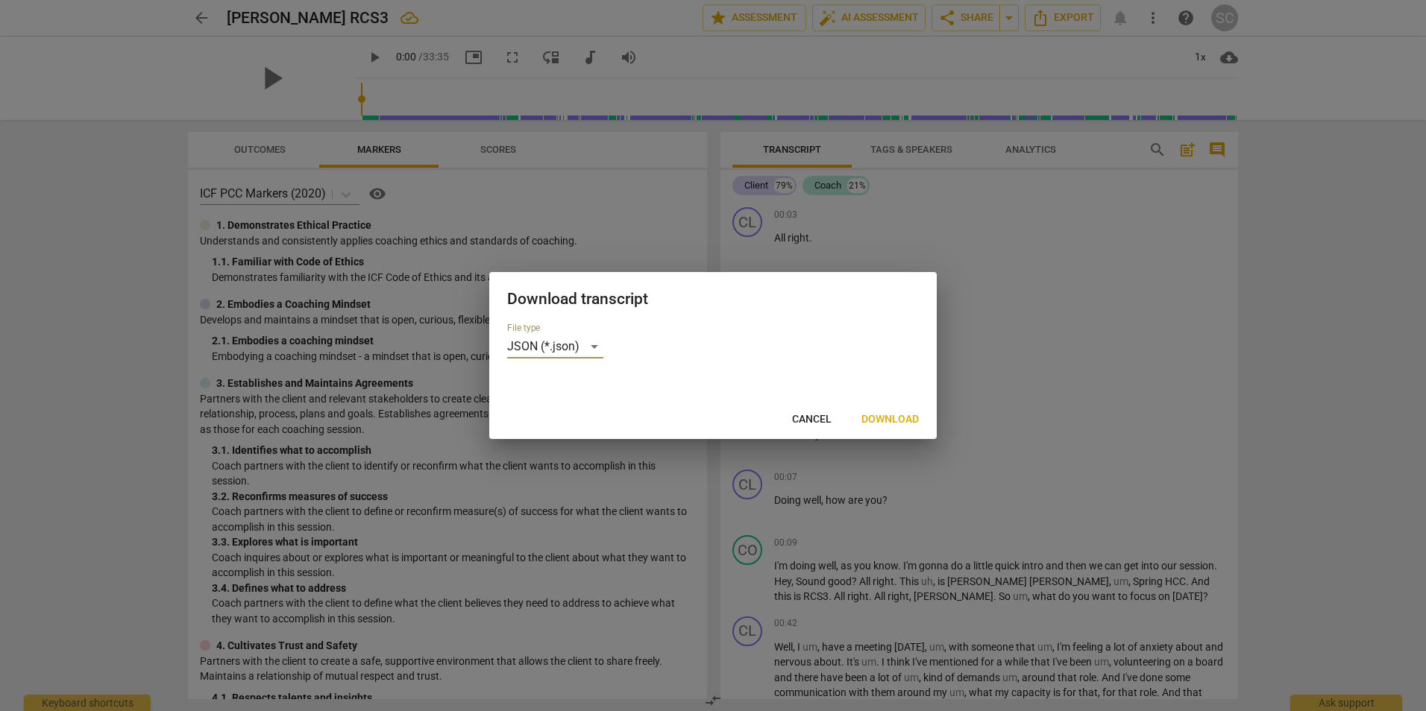
click at [884, 418] on span "Download" at bounding box center [889, 419] width 57 height 15
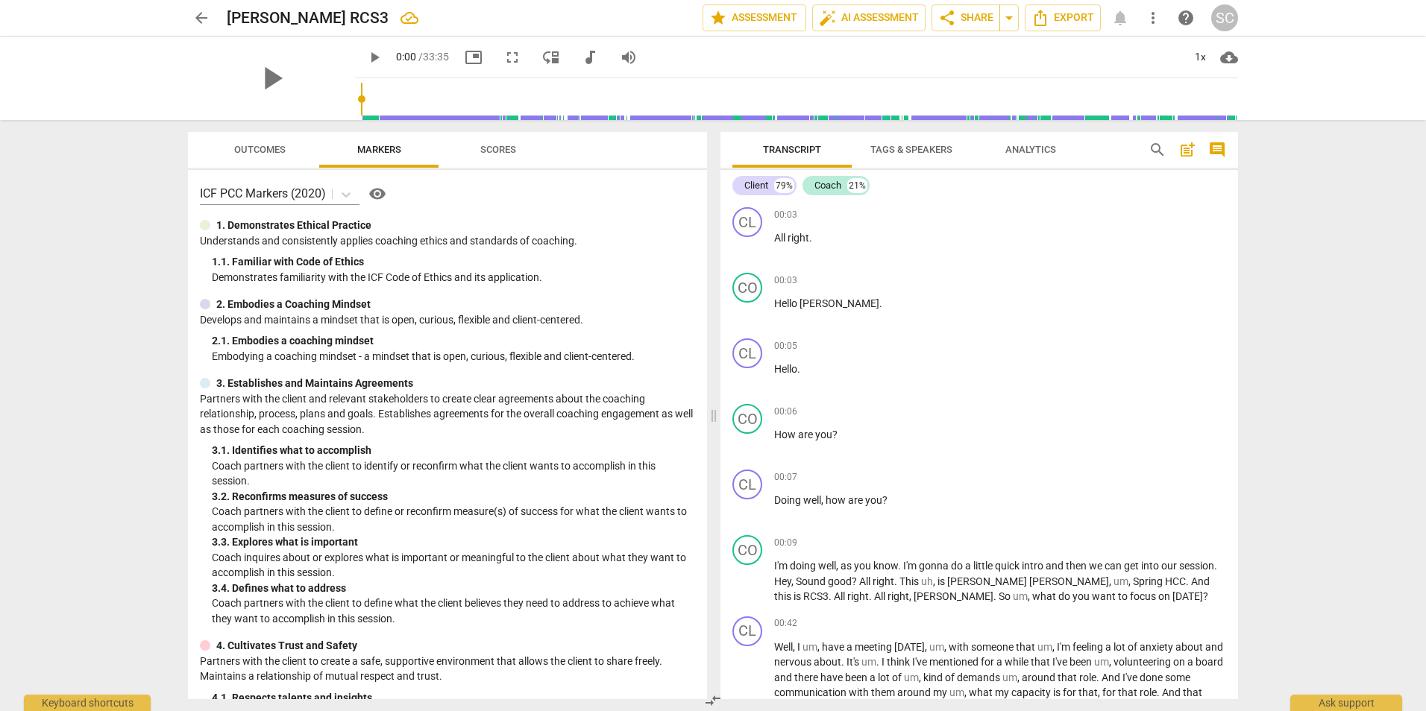
click at [1154, 16] on span "more_vert" at bounding box center [1153, 18] width 18 height 18
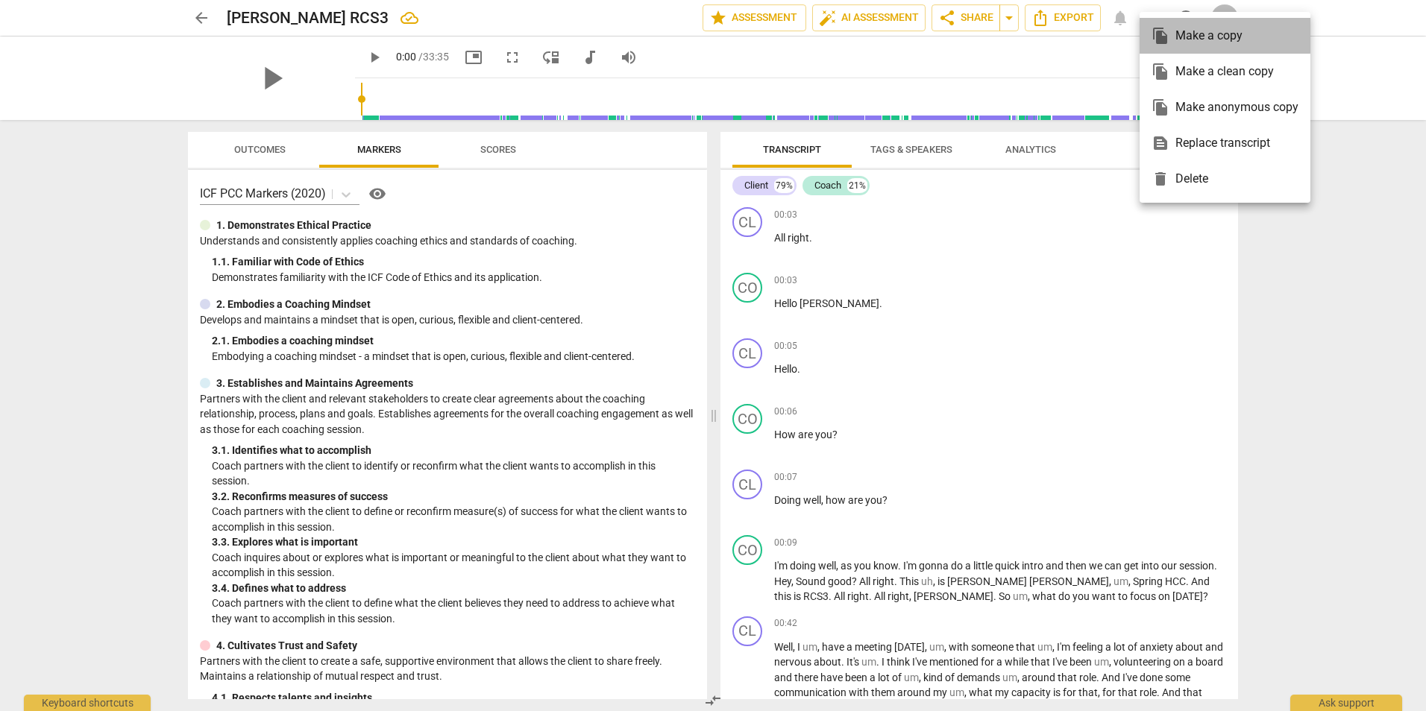
click at [1203, 34] on div "file_copy Make a copy" at bounding box center [1224, 36] width 147 height 36
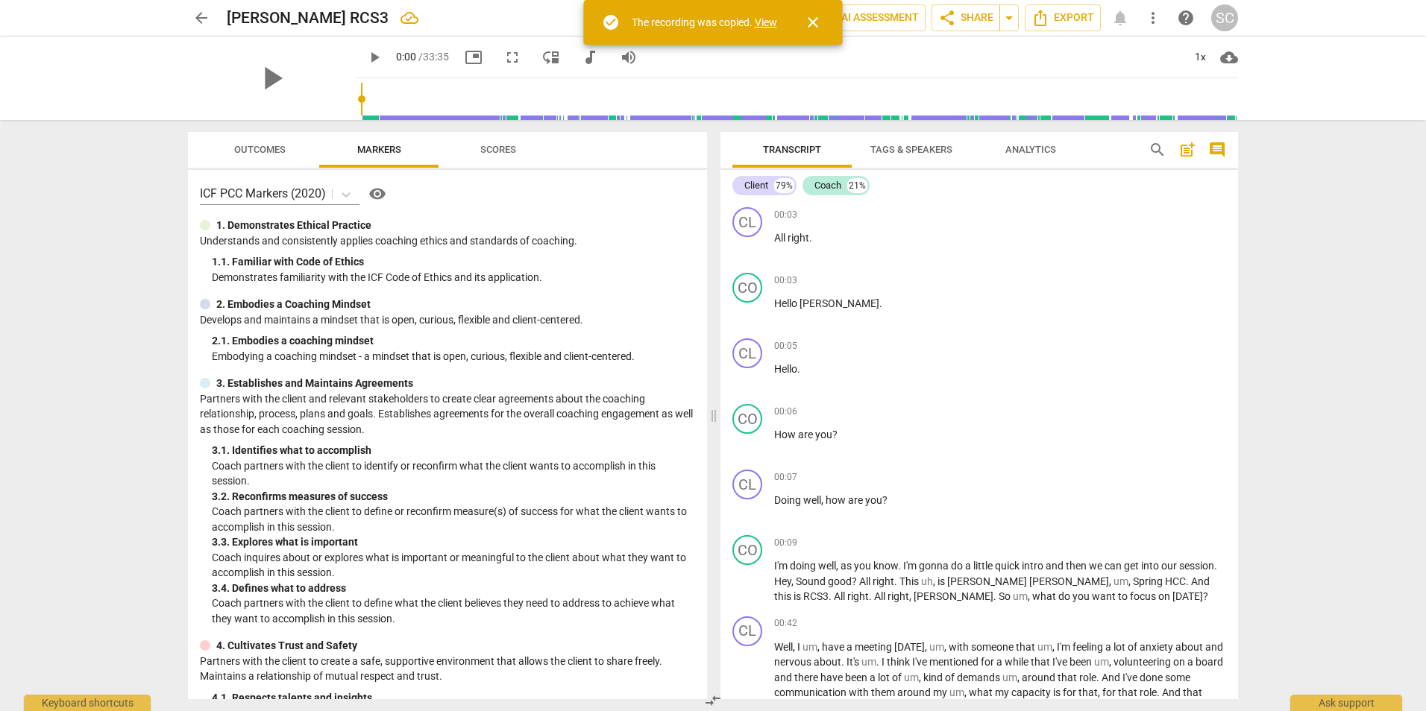
click at [765, 19] on link "View" at bounding box center [766, 22] width 22 height 12
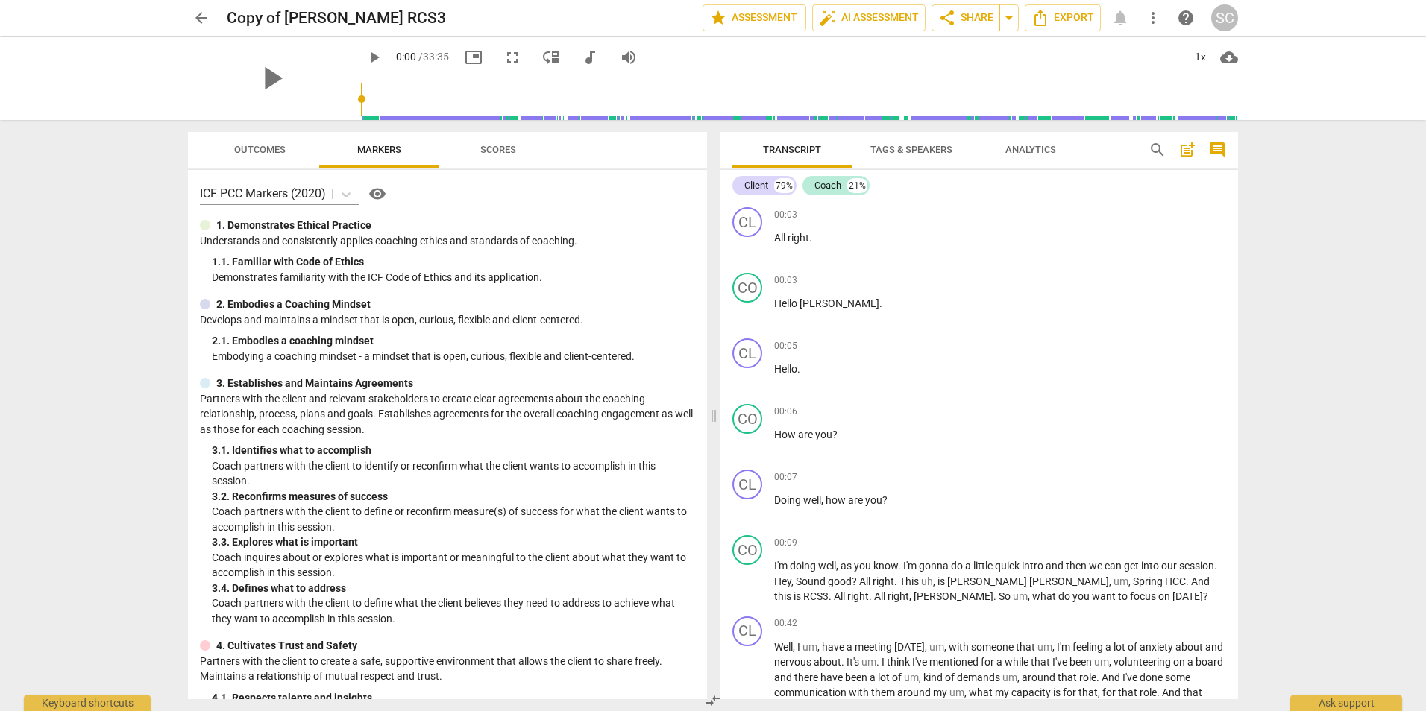
click at [1155, 16] on span "more_vert" at bounding box center [1153, 18] width 18 height 18
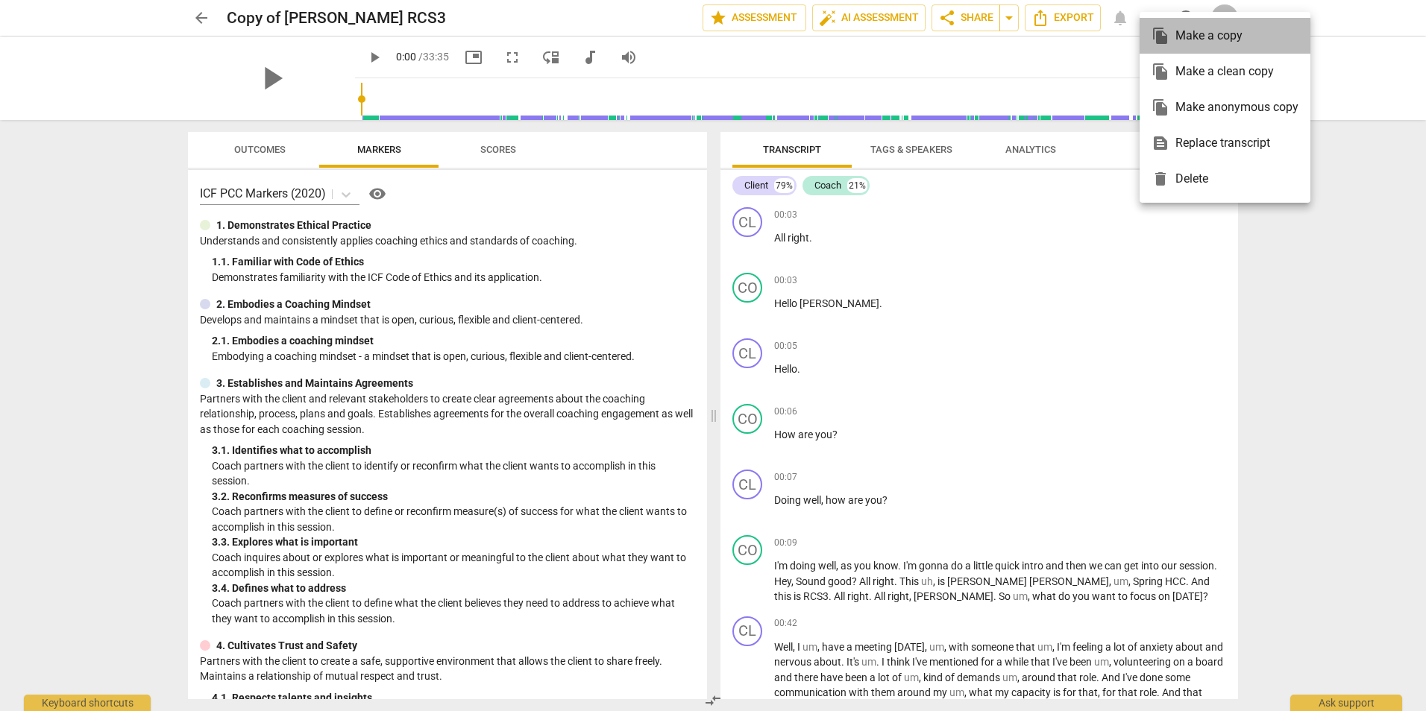
click at [1190, 36] on div "file_copy Make a copy" at bounding box center [1224, 36] width 147 height 36
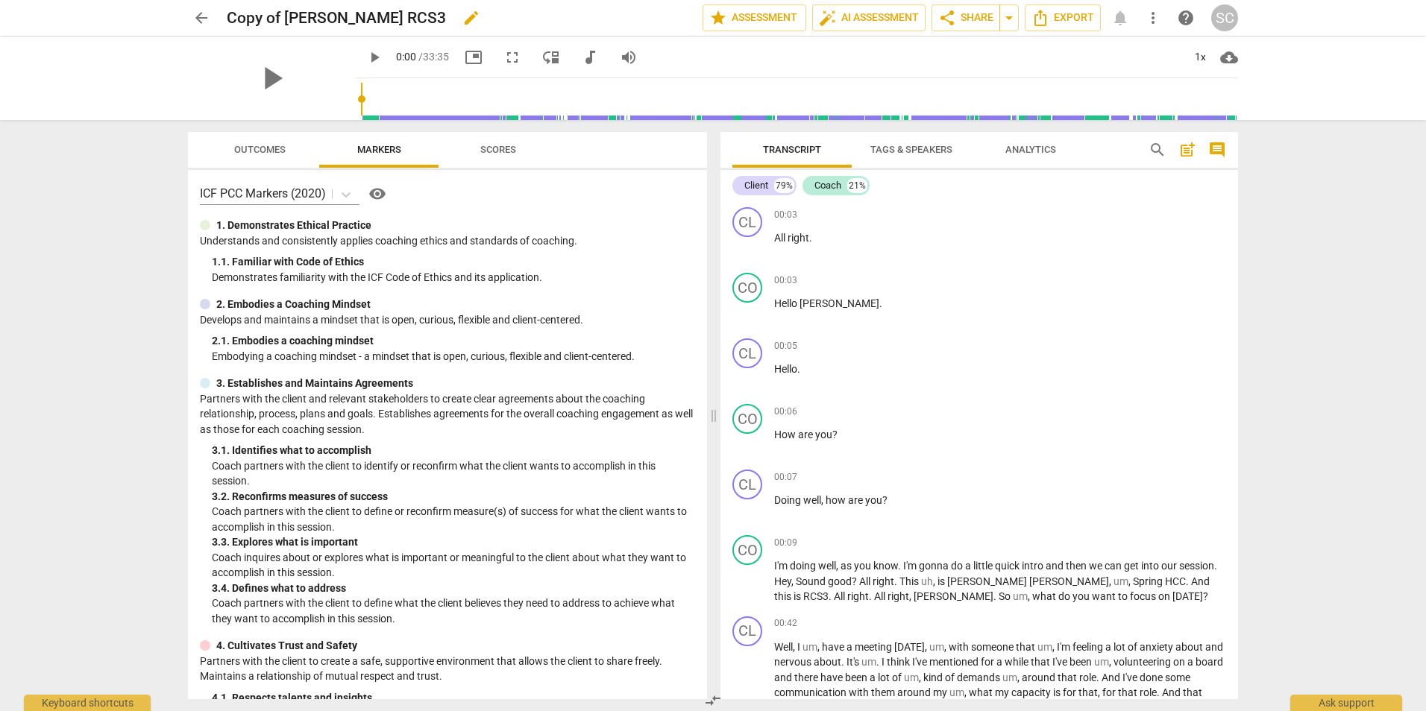
click at [340, 17] on h2 "Copy of S.Collier RCS3" at bounding box center [336, 18] width 219 height 19
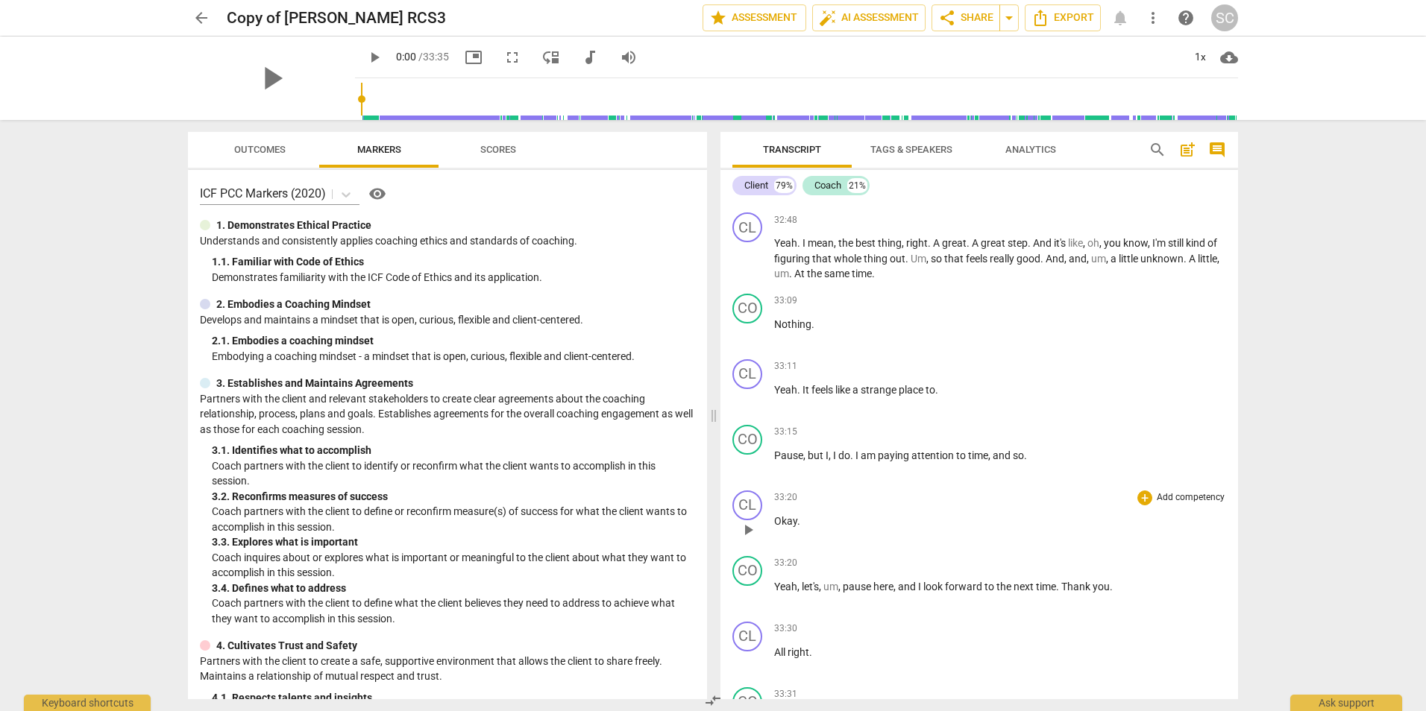
scroll to position [8500, 0]
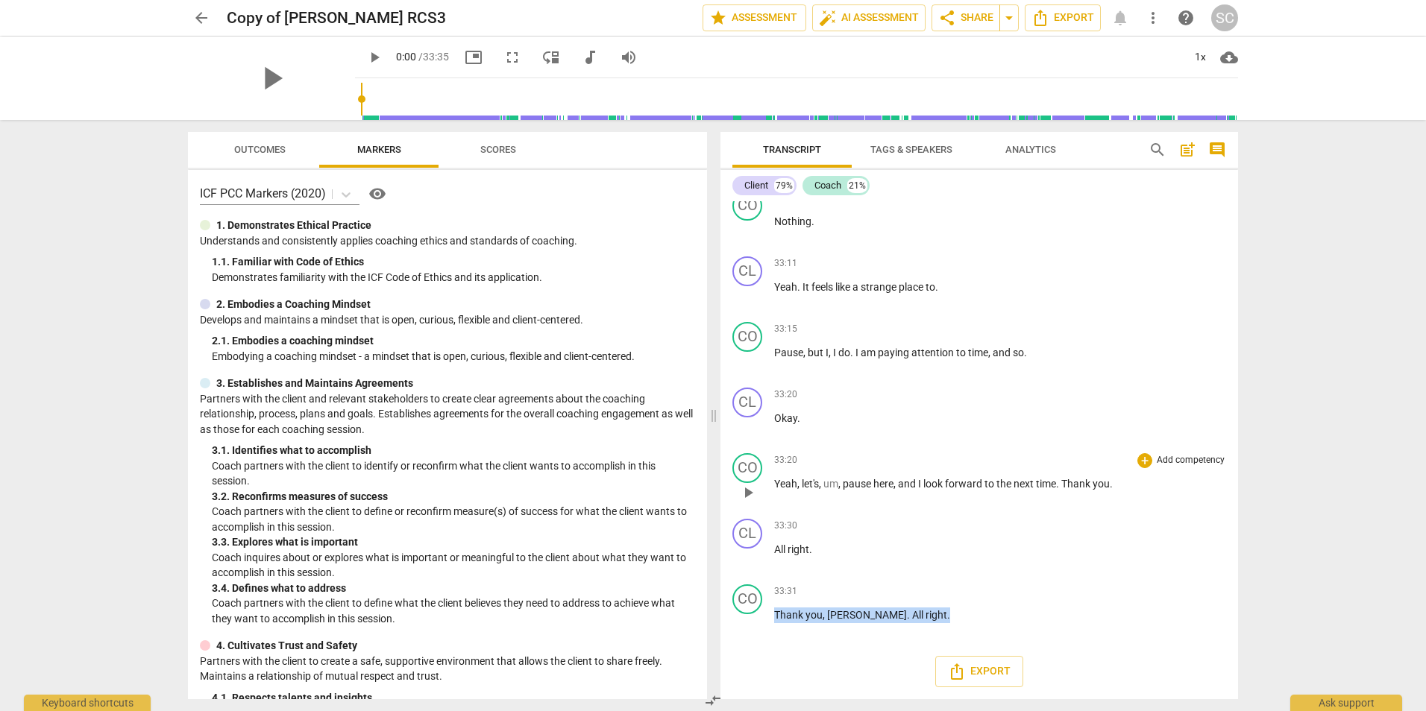
drag, startPoint x: 903, startPoint y: 611, endPoint x: 746, endPoint y: 449, distance: 226.2
click at [746, 450] on div "CL play_arrow pause 00:03 + Add competency keyboard_arrow_right All right . CO …" at bounding box center [978, 450] width 517 height 498
click at [1347, 411] on div "arrow_back Copy of S.Collier RCS3 edit star Assessment auto_fix_high AI Assessm…" at bounding box center [713, 355] width 1426 height 711
click at [965, 678] on span "Export" at bounding box center [979, 672] width 63 height 18
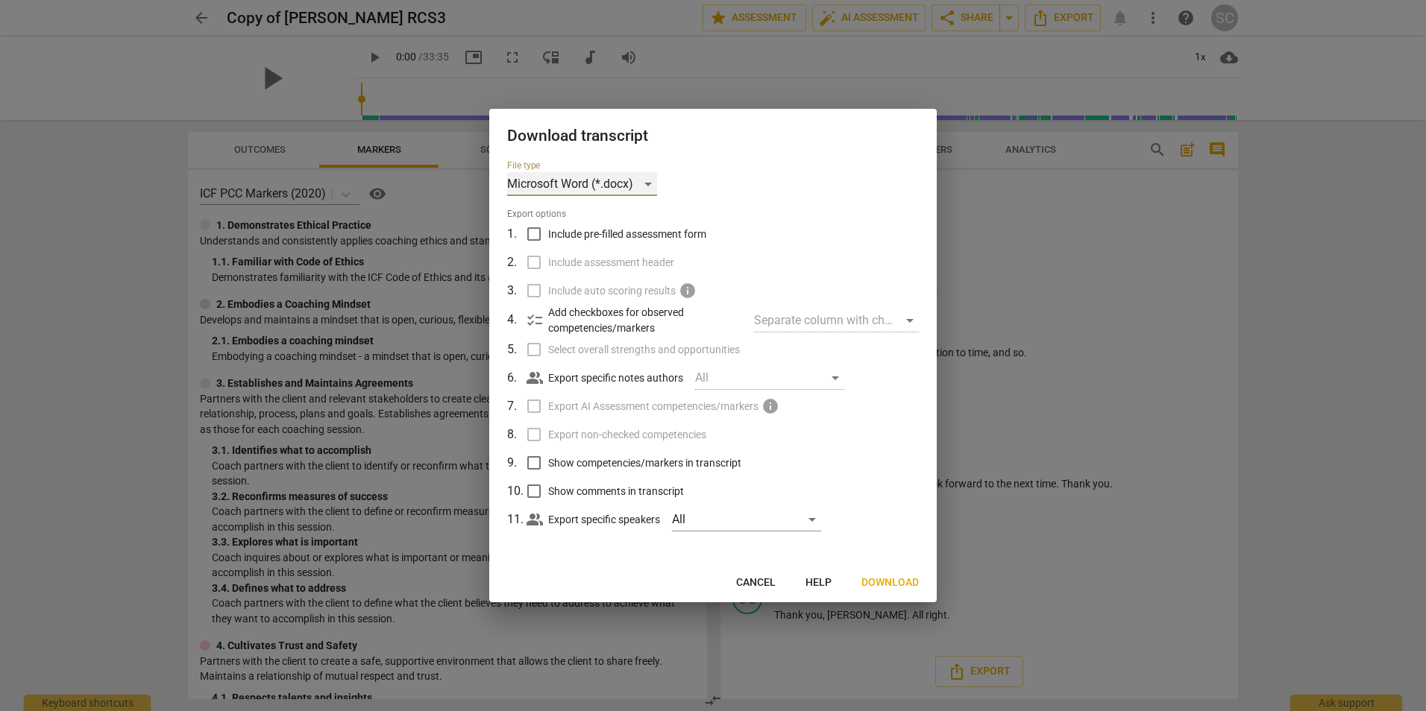
click at [649, 182] on div "Microsoft Word (*.docx)" at bounding box center [582, 184] width 150 height 24
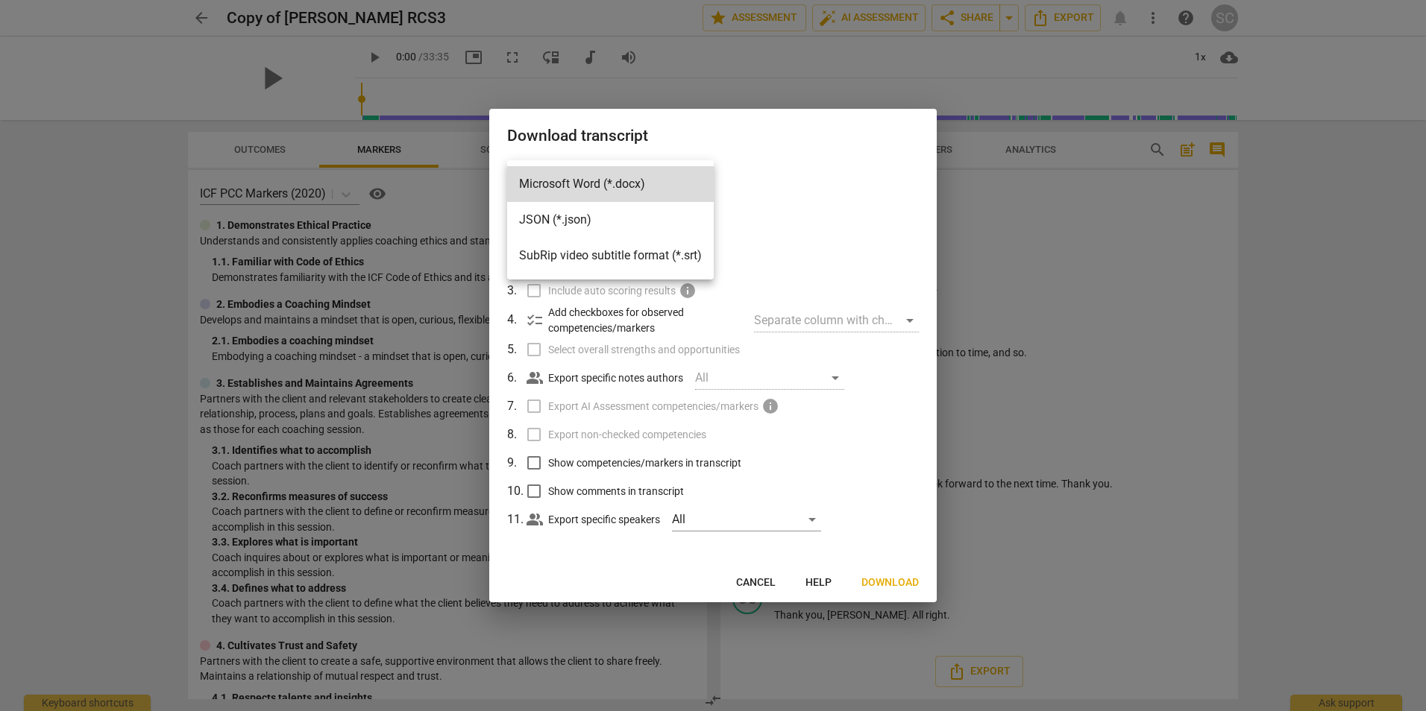
click at [781, 210] on div at bounding box center [713, 355] width 1426 height 711
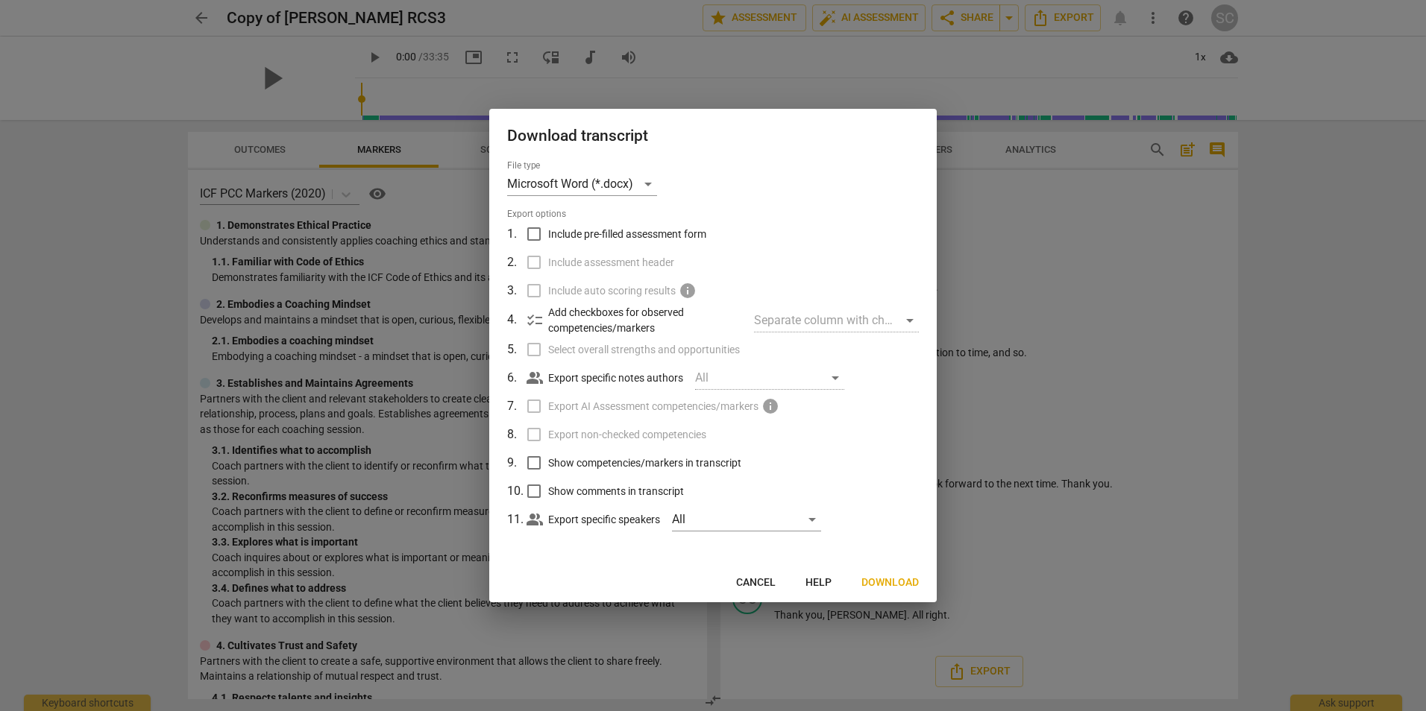
click at [1353, 222] on div at bounding box center [713, 355] width 1426 height 711
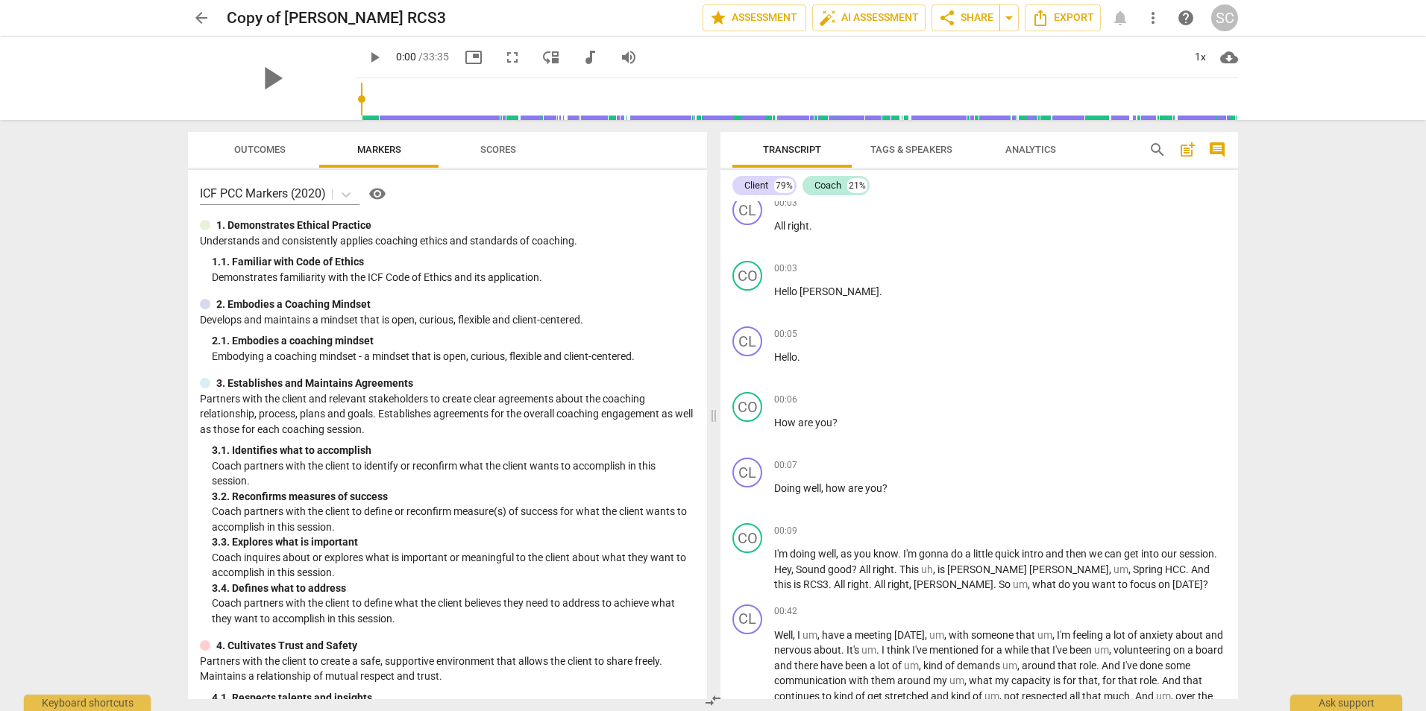
scroll to position [0, 0]
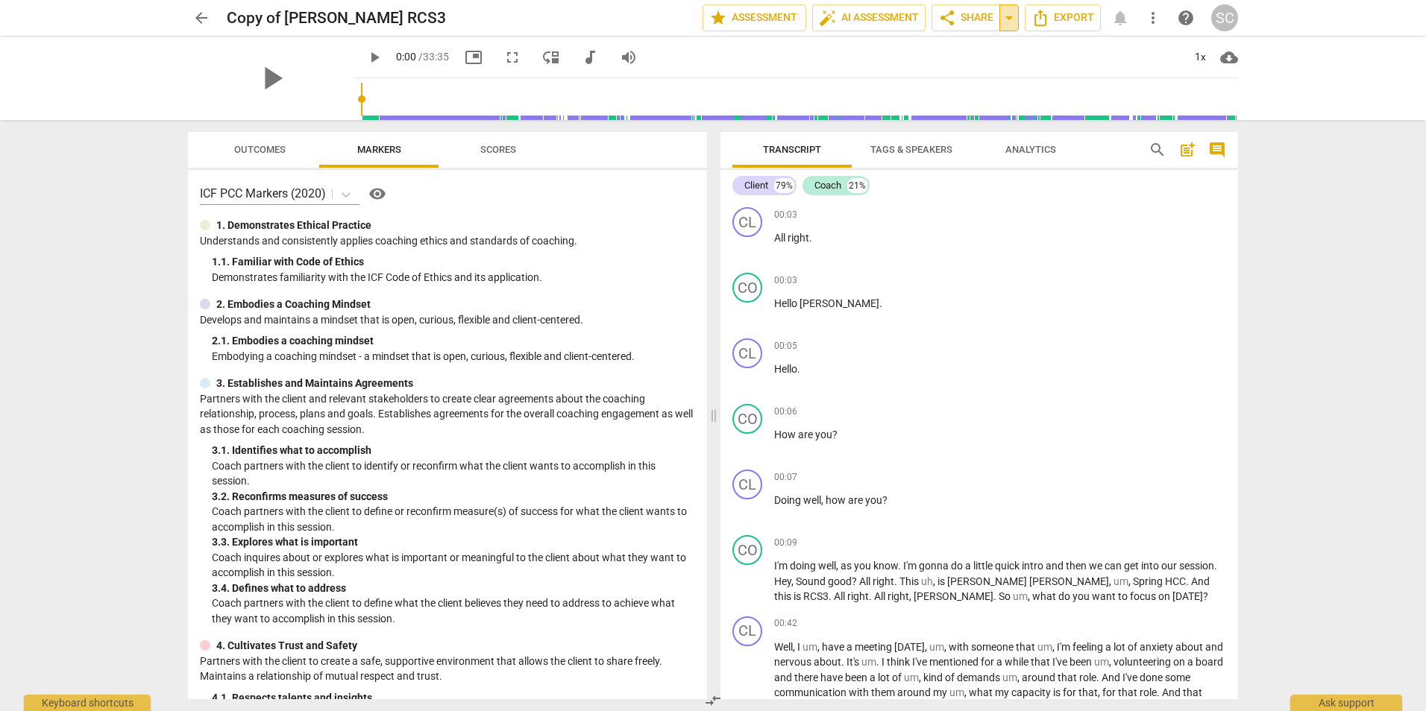
click at [1007, 16] on span "arrow_drop_down" at bounding box center [1009, 18] width 18 height 18
click at [969, 17] on span "share Share" at bounding box center [965, 18] width 55 height 18
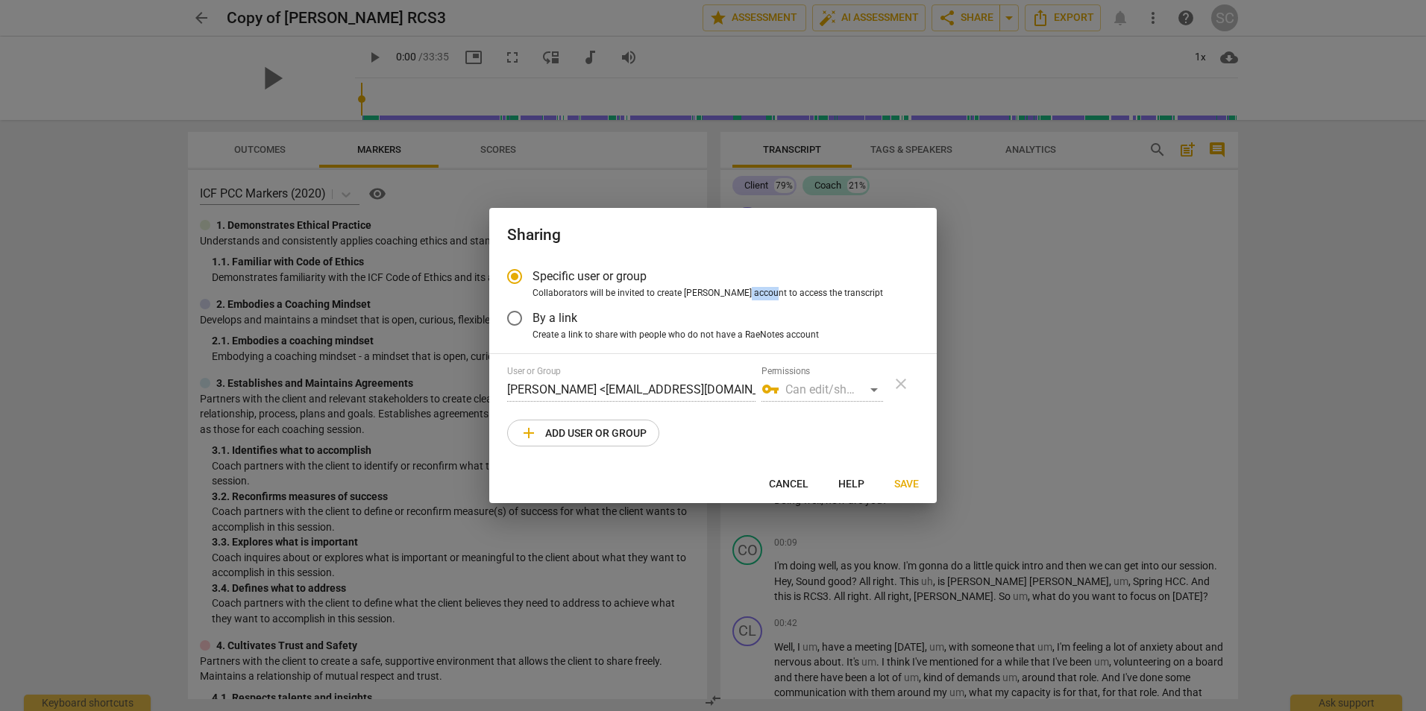
drag, startPoint x: 743, startPoint y: 289, endPoint x: 764, endPoint y: 287, distance: 21.0
click at [764, 287] on span "Collaborators will be invited to create RaeNotes account to access the transcri…" at bounding box center [707, 293] width 350 height 13
click at [787, 483] on span "Cancel" at bounding box center [789, 484] width 40 height 15
radio input "false"
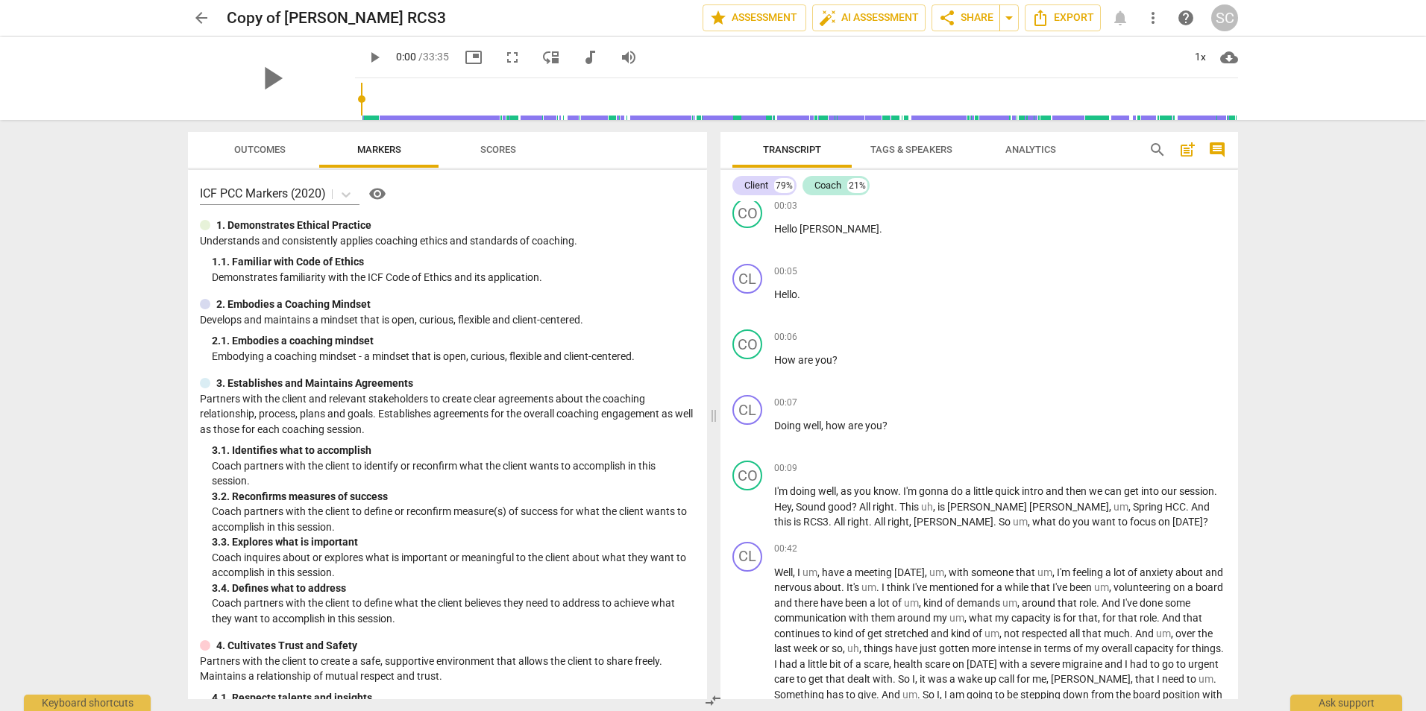
scroll to position [75, 0]
